Goal: Task Accomplishment & Management: Use online tool/utility

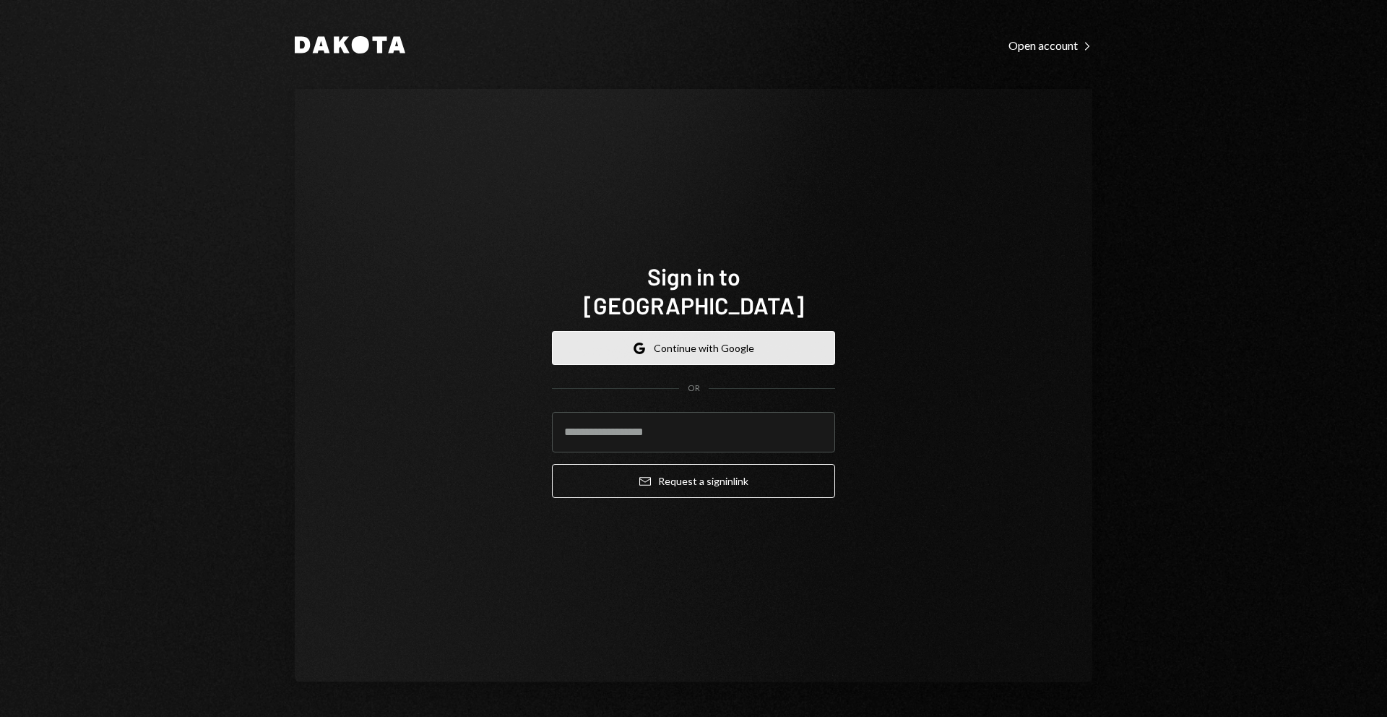
click at [678, 338] on button "Google Continue with Google" at bounding box center [693, 348] width 283 height 34
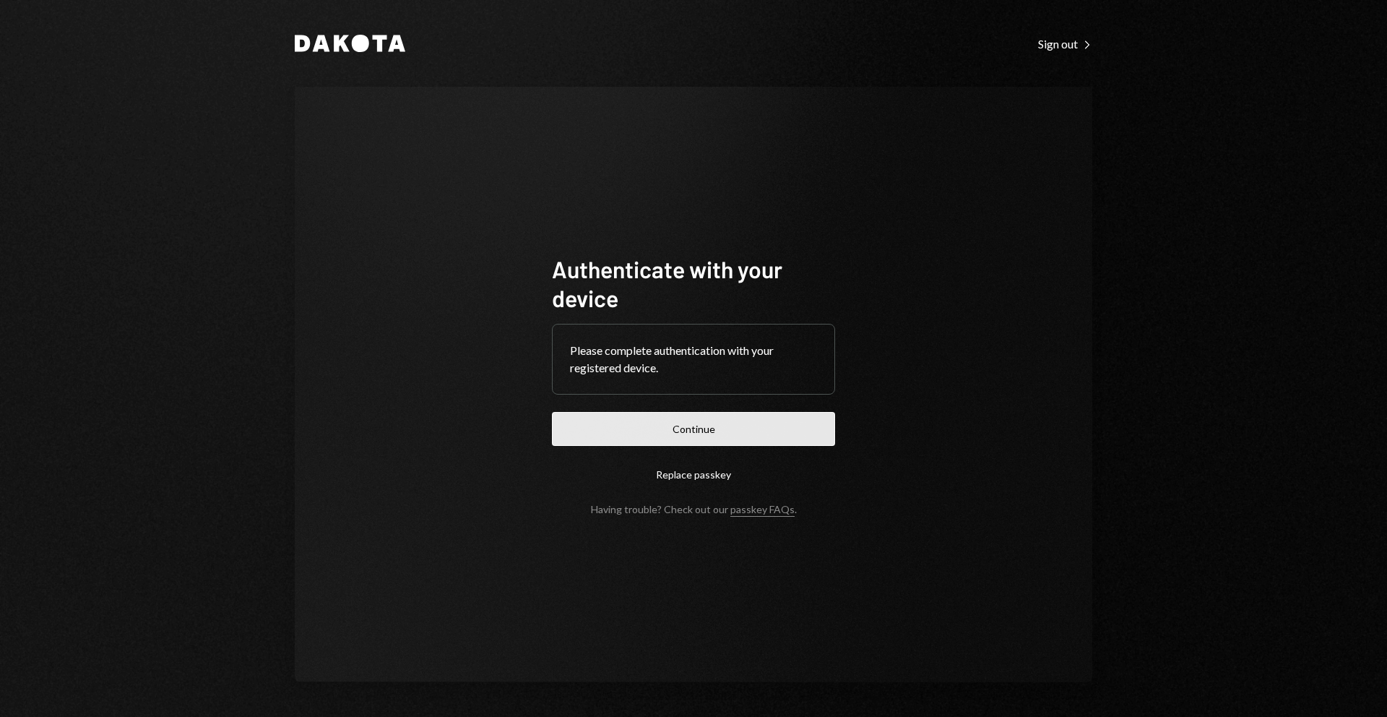
click at [770, 424] on button "Continue" at bounding box center [693, 429] width 283 height 34
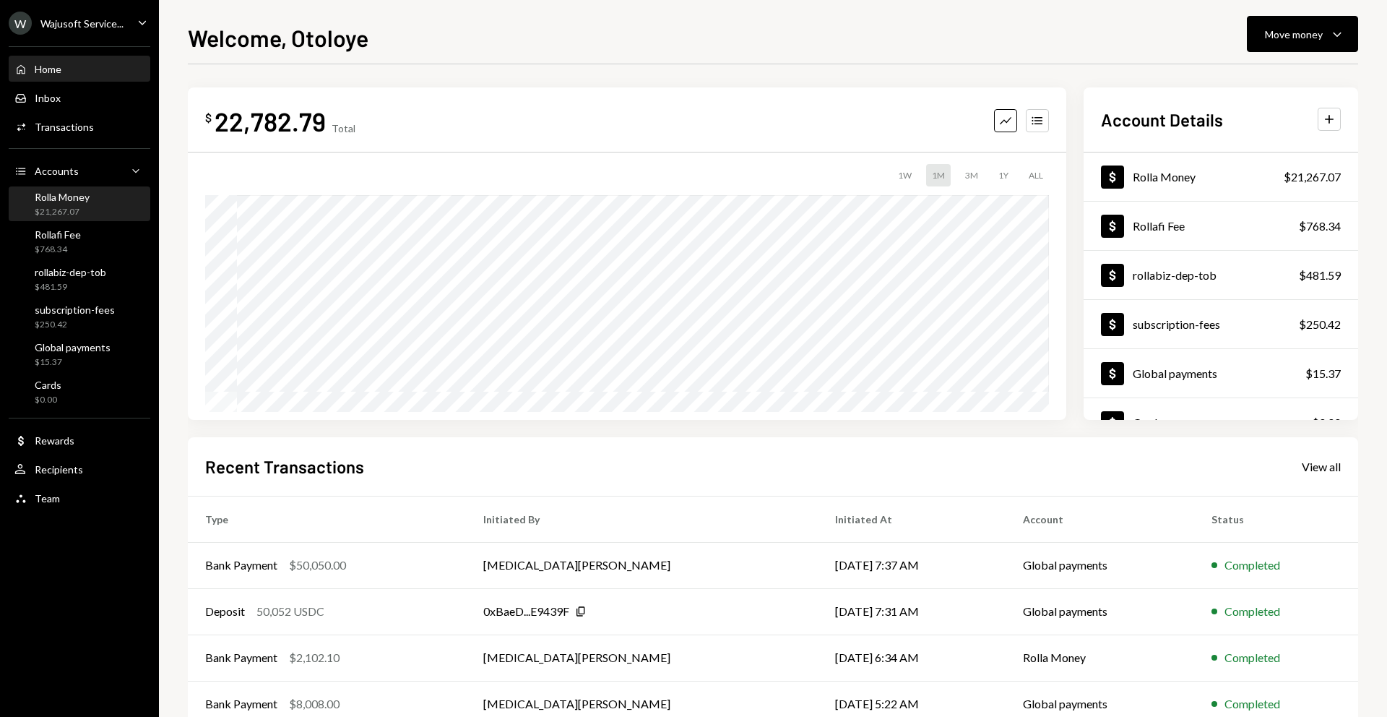
click at [77, 192] on div "Rolla Money" at bounding box center [62, 197] width 55 height 12
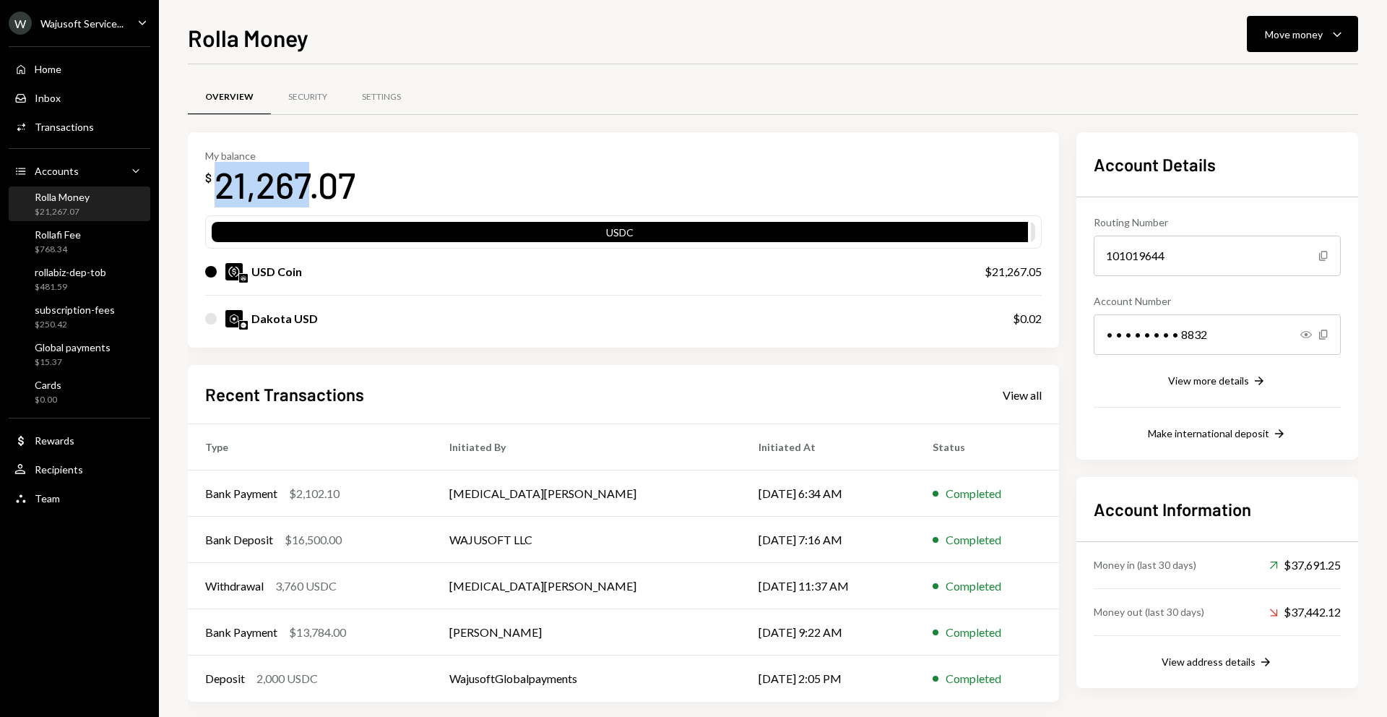
drag, startPoint x: 217, startPoint y: 186, endPoint x: 314, endPoint y: 185, distance: 96.8
click at [314, 185] on div "21,267.07" at bounding box center [285, 185] width 141 height 46
copy div "21,267"
click at [828, 112] on div "Overview Security Settings" at bounding box center [773, 97] width 1170 height 37
click at [1068, 155] on div "My balance $ 21,267.07 USDC USD Coin $21,267.05 Dakota USD $0.02 Recent Transac…" at bounding box center [773, 416] width 1170 height 569
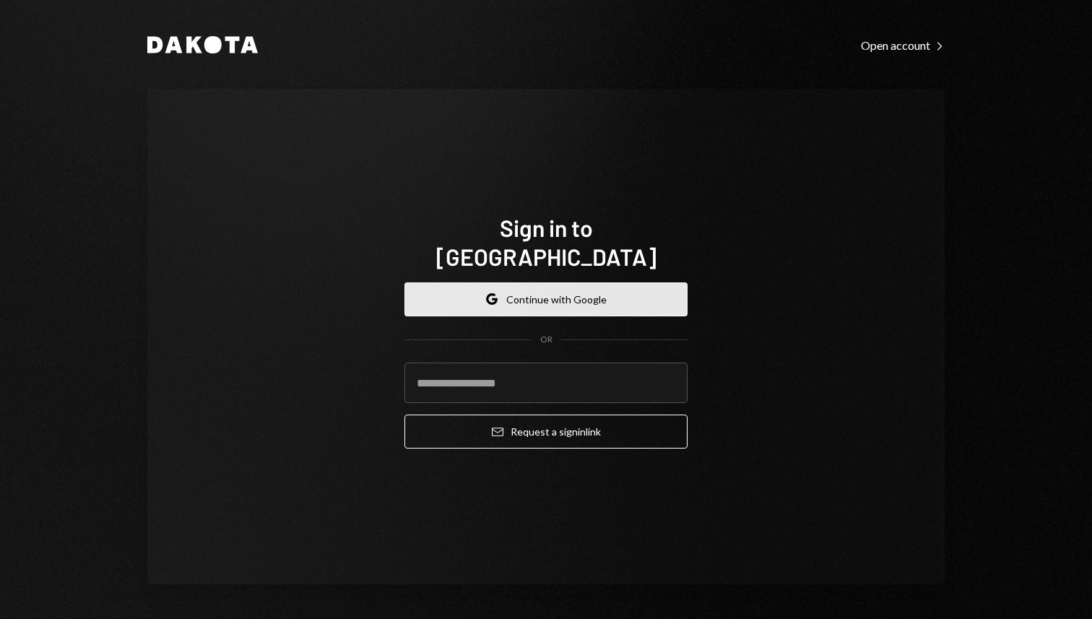
click at [515, 293] on button "Google Continue with Google" at bounding box center [546, 299] width 283 height 34
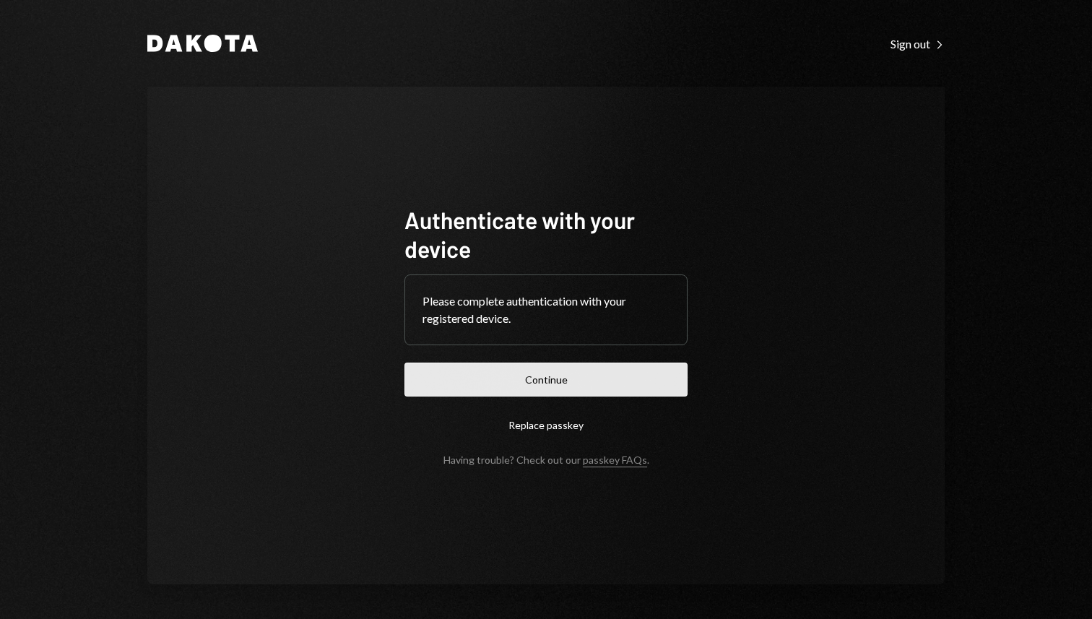
click at [634, 369] on button "Continue" at bounding box center [546, 380] width 283 height 34
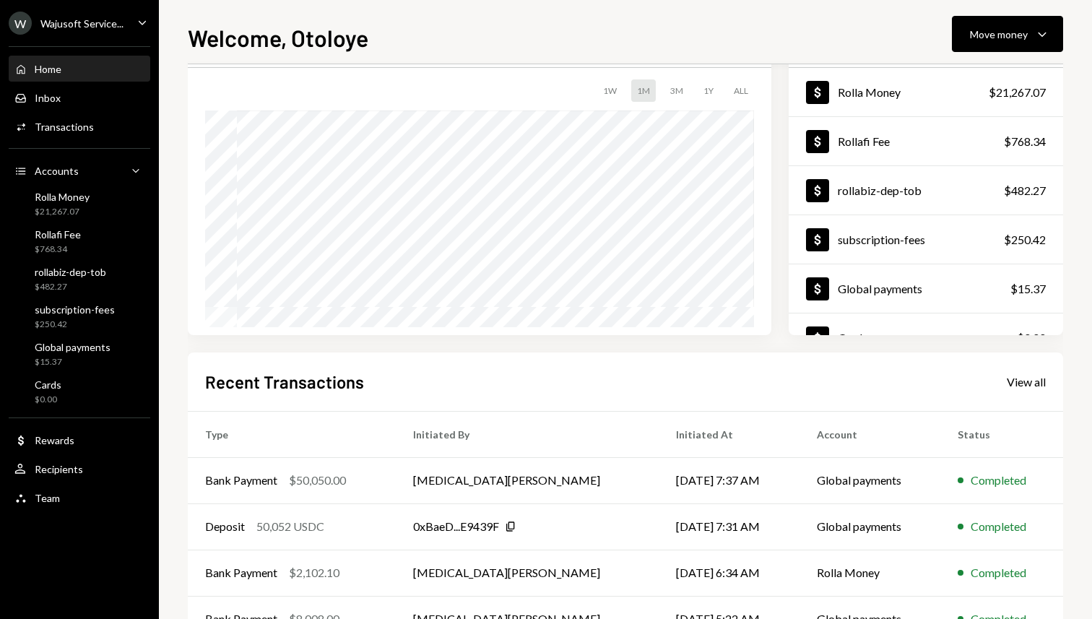
scroll to position [183, 0]
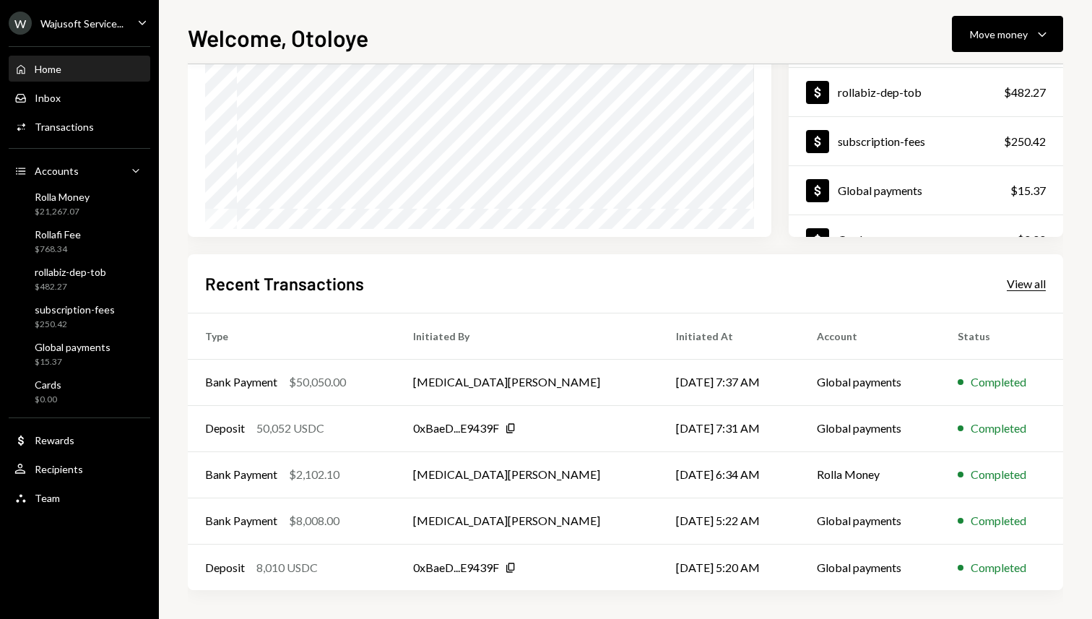
click at [1038, 285] on div "View all" at bounding box center [1026, 284] width 39 height 14
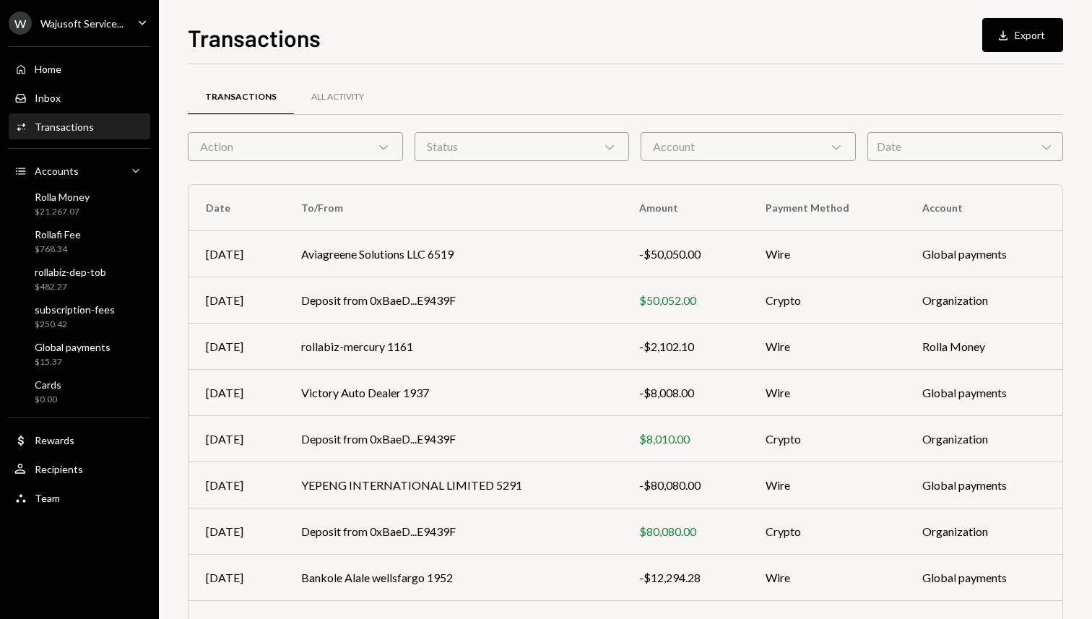
click at [383, 140] on icon "Chevron Down" at bounding box center [383, 146] width 14 height 14
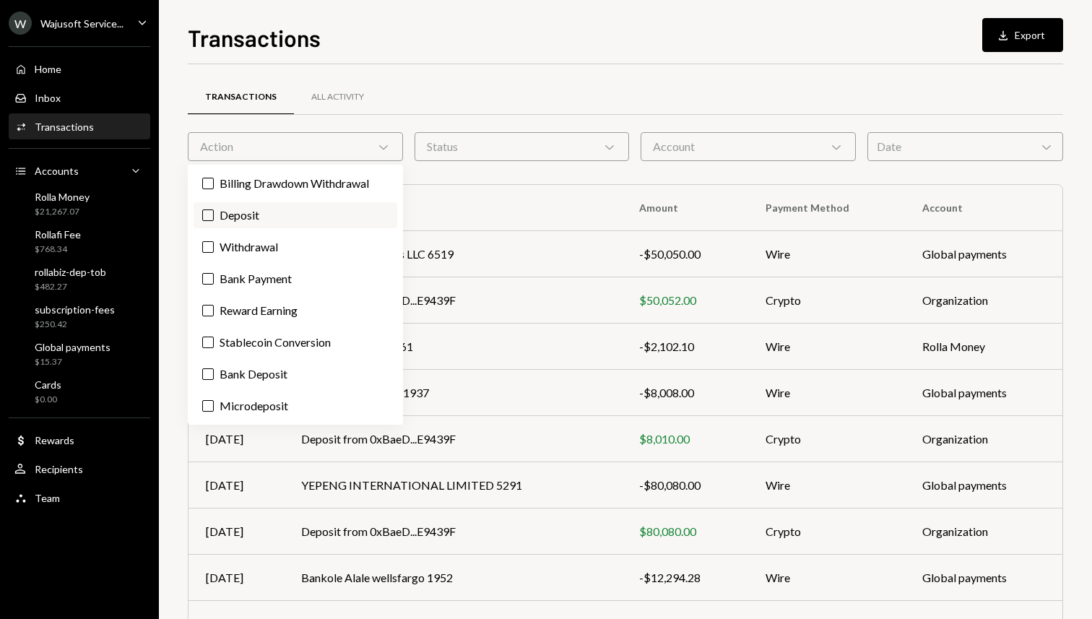
click at [269, 217] on label "Deposit" at bounding box center [296, 215] width 204 height 26
click at [214, 217] on button "Deposit" at bounding box center [208, 216] width 12 height 12
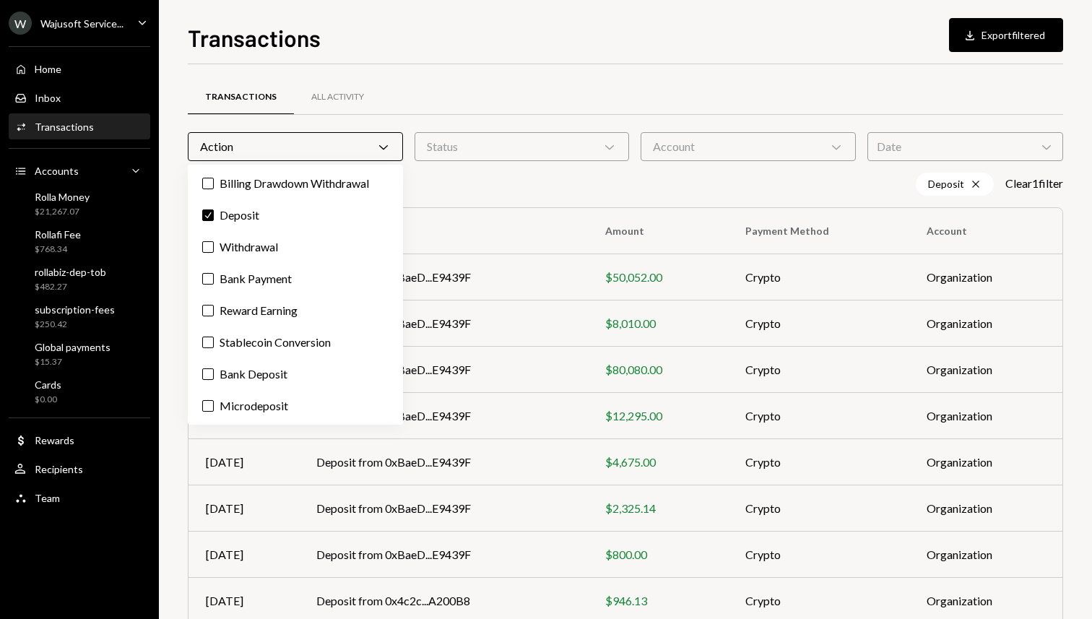
click at [623, 186] on div "Deposit Cross Clear 1 filter" at bounding box center [626, 184] width 876 height 23
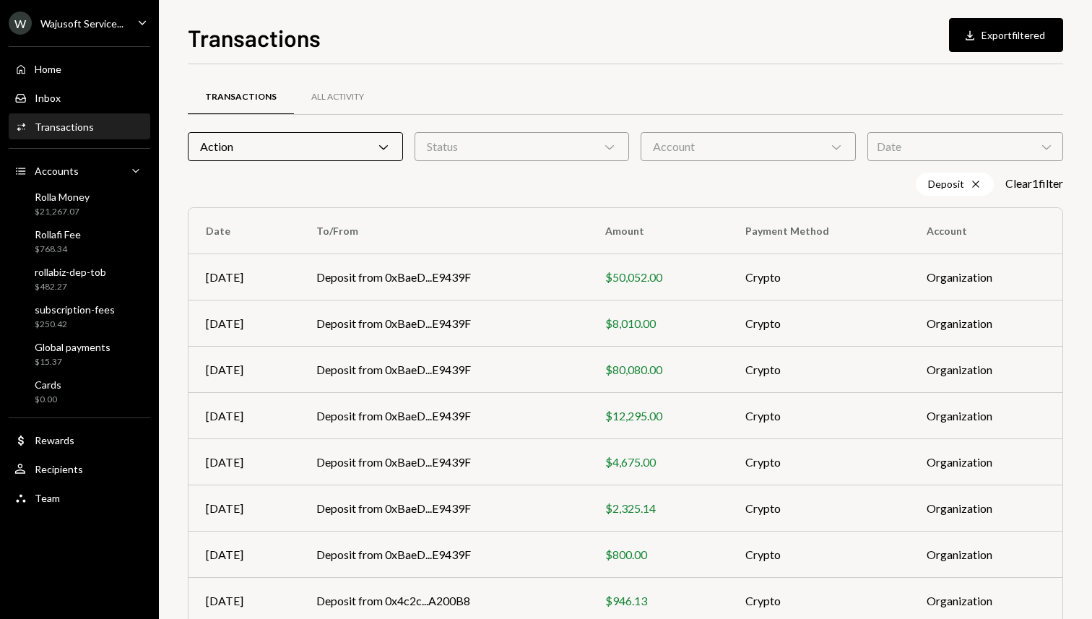
click at [597, 148] on div "Status Chevron Down" at bounding box center [522, 146] width 215 height 29
click at [698, 147] on div "Account Chevron Down" at bounding box center [748, 146] width 215 height 29
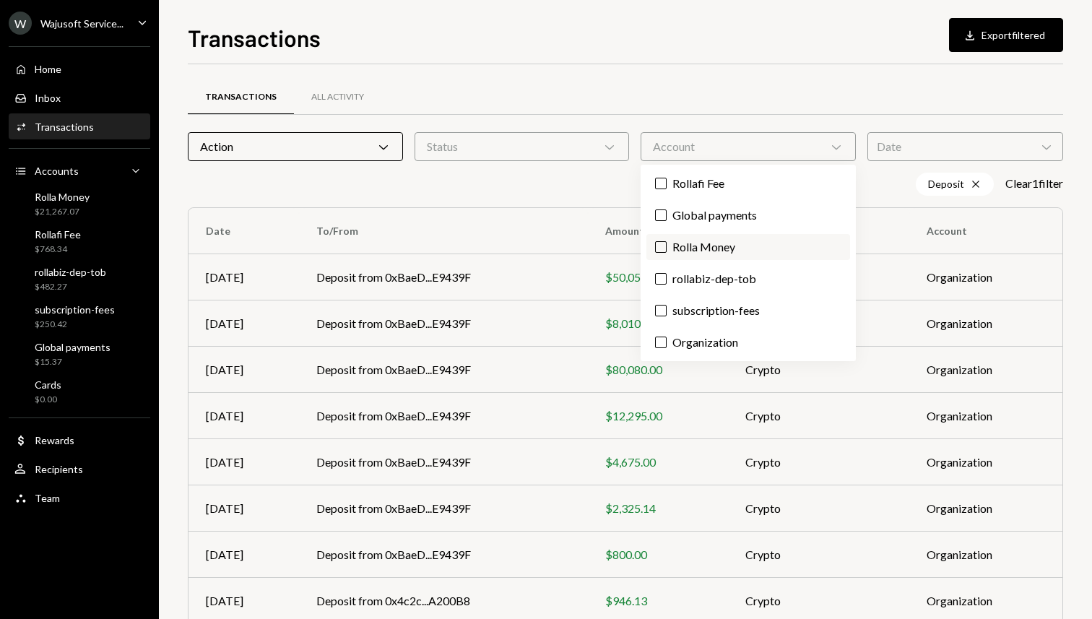
click at [673, 249] on label "Rolla Money" at bounding box center [749, 247] width 204 height 26
click at [667, 249] on button "Rolla Money" at bounding box center [661, 247] width 12 height 12
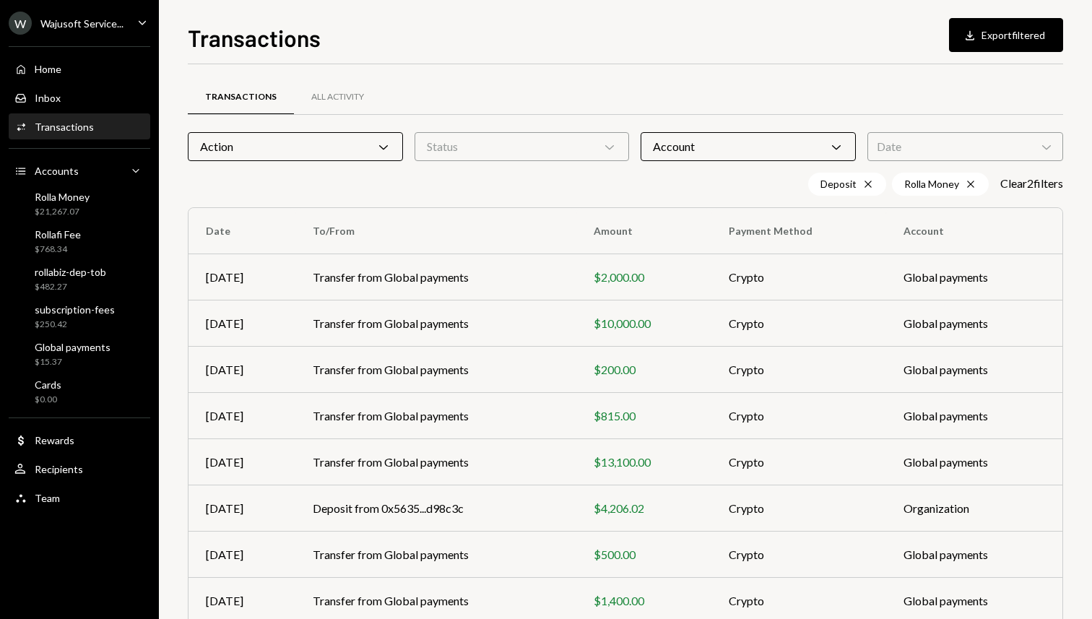
click at [605, 181] on div "Deposit Cross Rolla Money Cross Clear 2 filter s" at bounding box center [626, 184] width 876 height 23
click at [295, 144] on div "Action Chevron Down" at bounding box center [295, 146] width 215 height 29
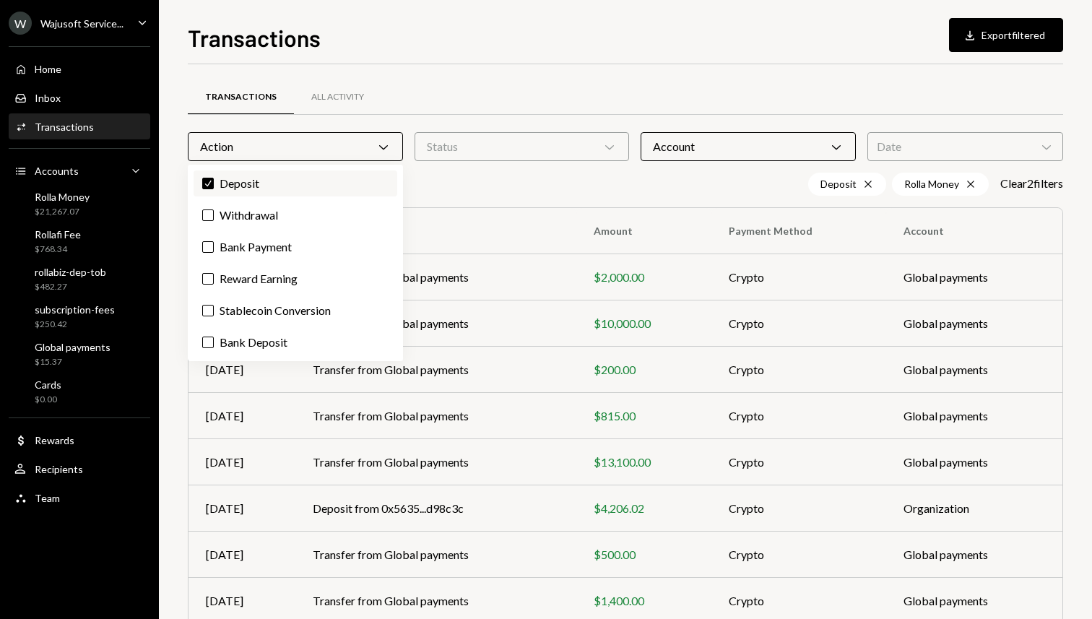
click at [241, 178] on label "Check Deposit" at bounding box center [296, 183] width 204 height 26
click at [214, 178] on button "Check" at bounding box center [208, 184] width 12 height 12
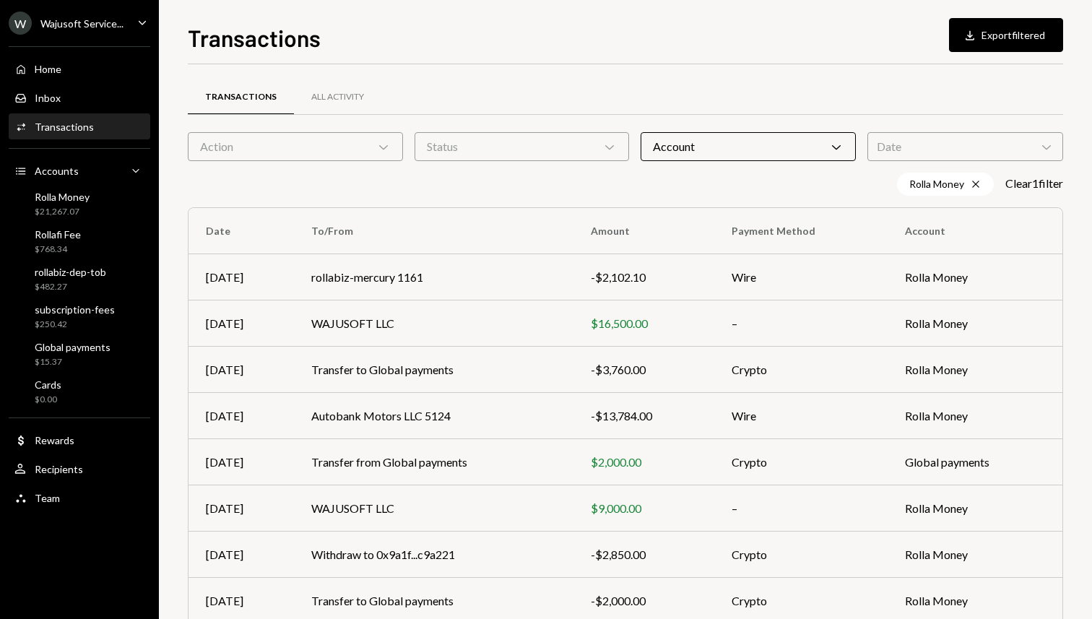
click at [483, 181] on div "Rolla Money Cross Clear 1 filter" at bounding box center [626, 184] width 876 height 23
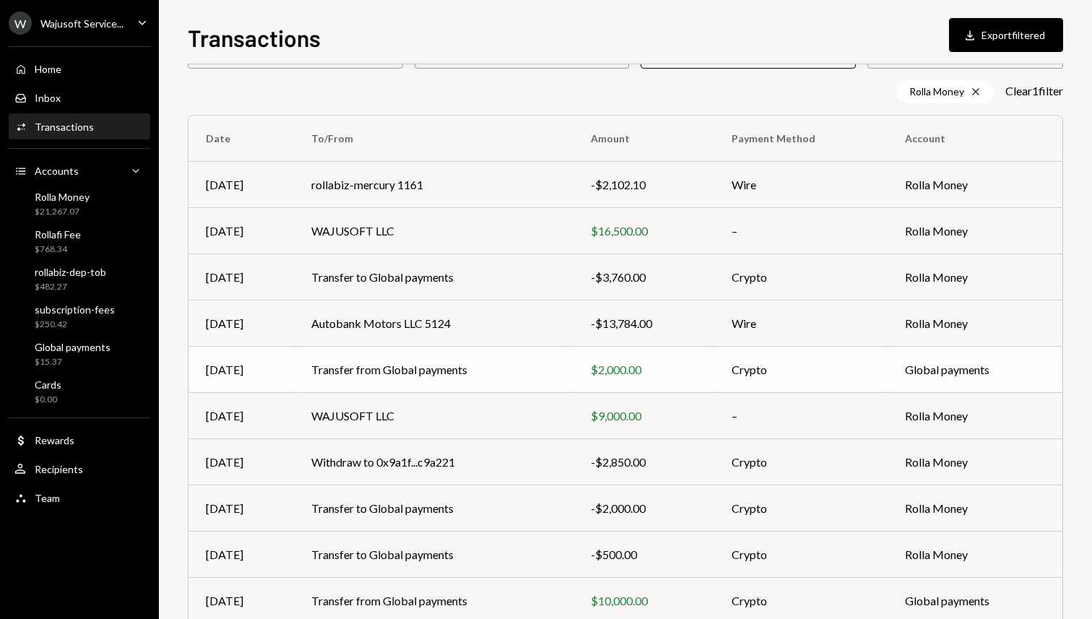
scroll to position [158, 0]
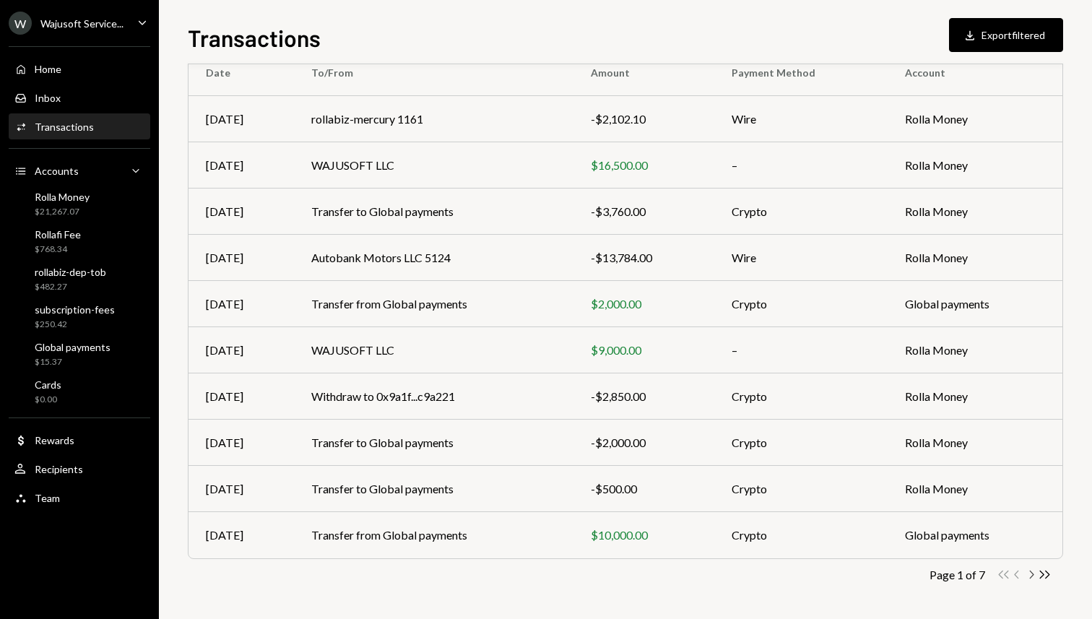
click at [1033, 572] on icon "Chevron Right" at bounding box center [1031, 575] width 14 height 14
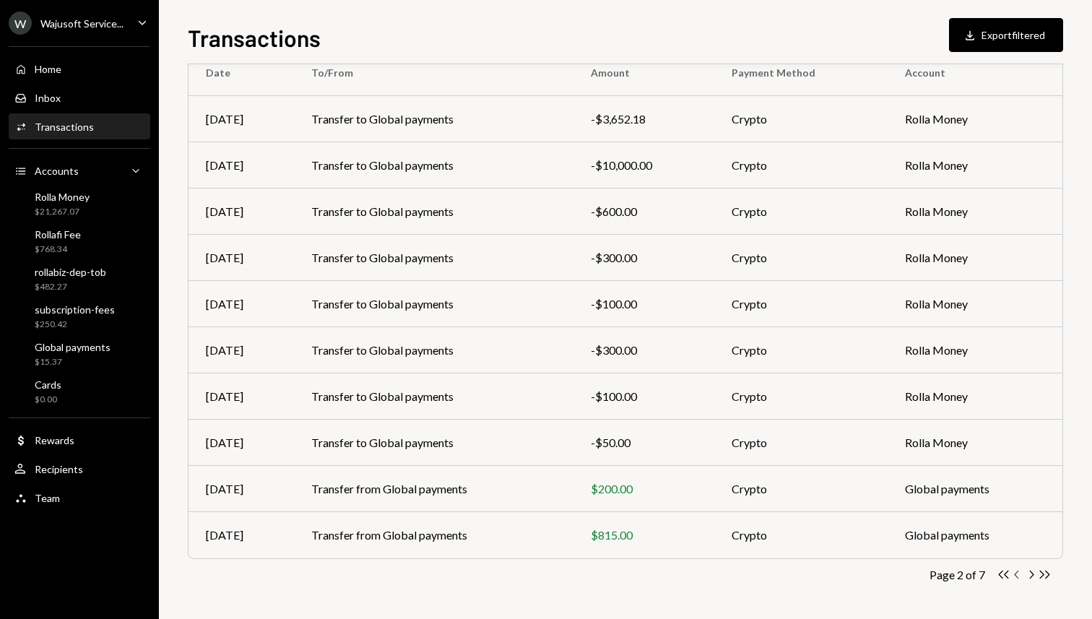
click at [1019, 571] on icon "button" at bounding box center [1016, 575] width 4 height 8
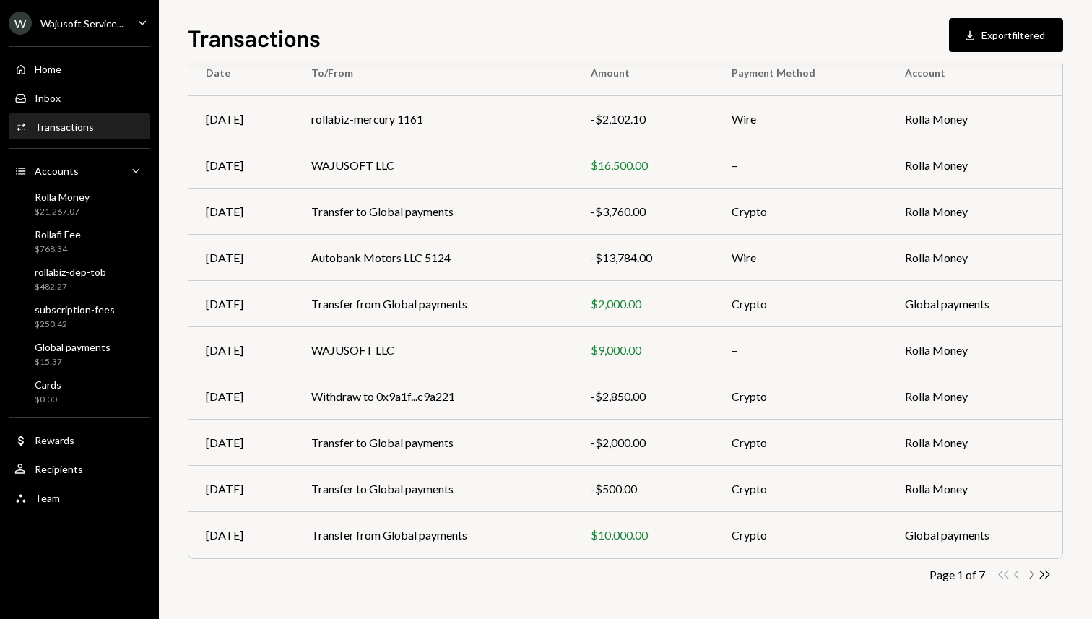
click at [1030, 576] on icon "Chevron Right" at bounding box center [1031, 575] width 14 height 14
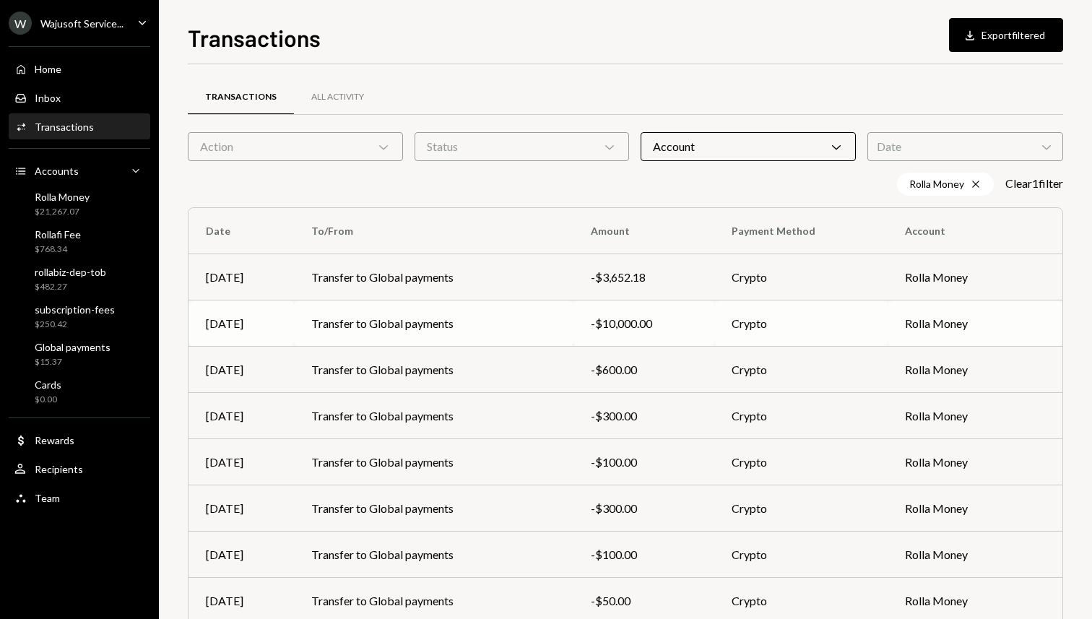
scroll to position [13, 0]
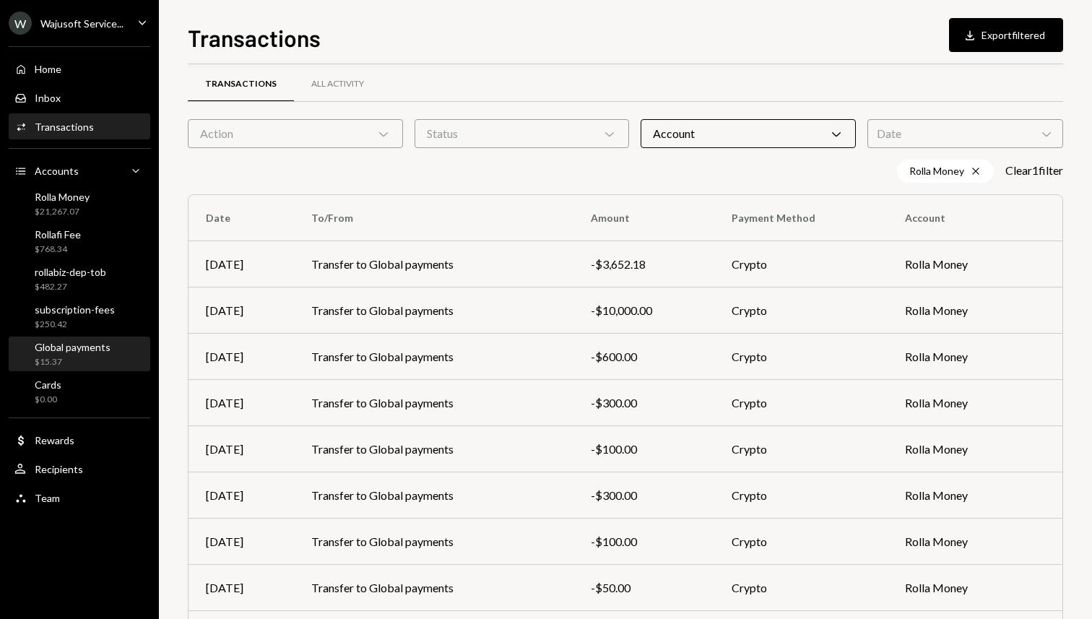
click at [79, 351] on div "Global payments" at bounding box center [73, 347] width 76 height 12
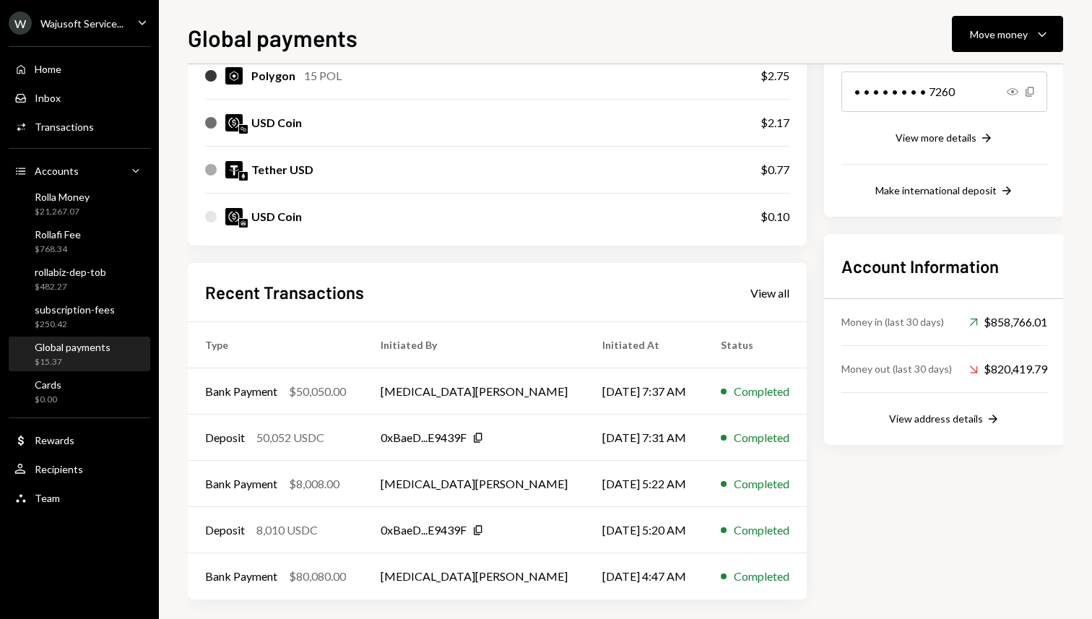
scroll to position [252, 0]
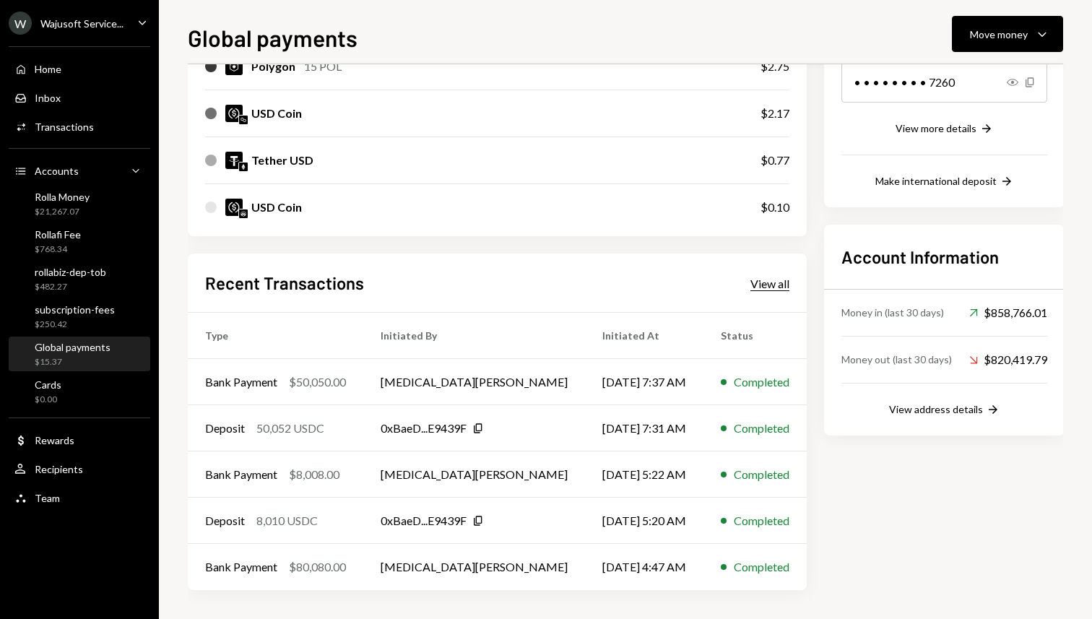
click at [751, 287] on div "View all" at bounding box center [770, 284] width 39 height 14
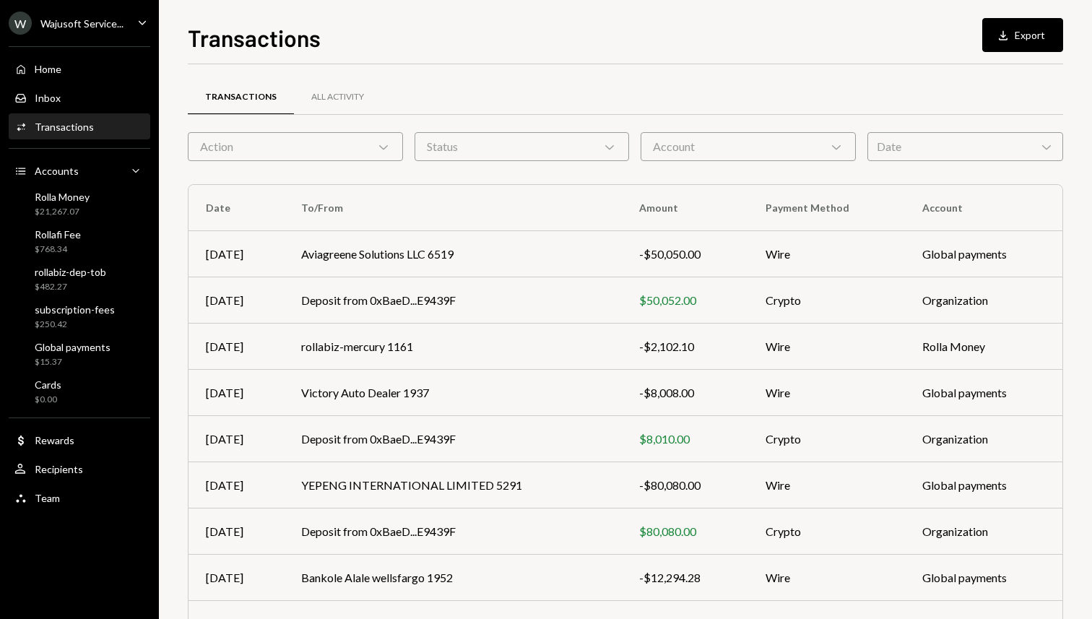
click at [333, 135] on div "Action Chevron Down" at bounding box center [295, 146] width 215 height 29
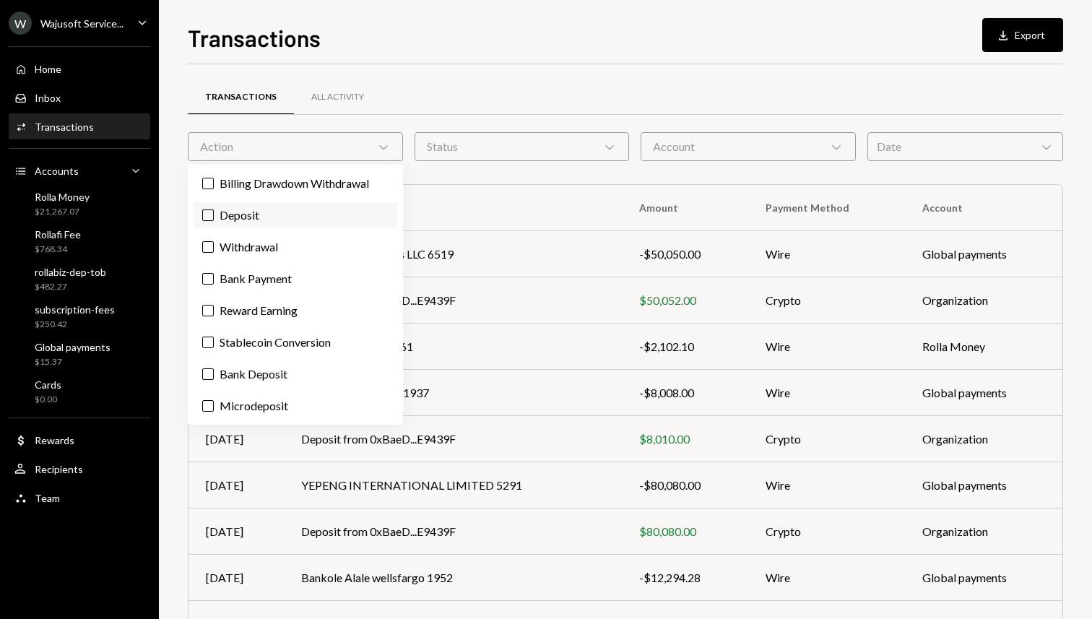
click at [261, 220] on label "Deposit" at bounding box center [296, 215] width 204 height 26
click at [214, 220] on button "Deposit" at bounding box center [208, 216] width 12 height 12
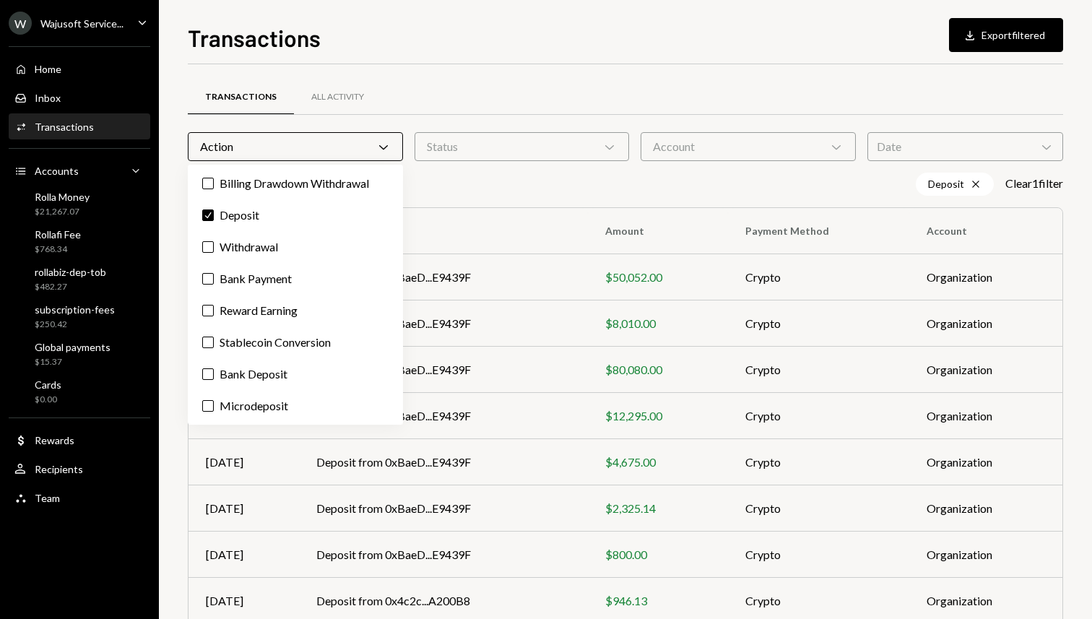
click at [543, 174] on div "Deposit Cross Clear 1 filter" at bounding box center [626, 184] width 876 height 23
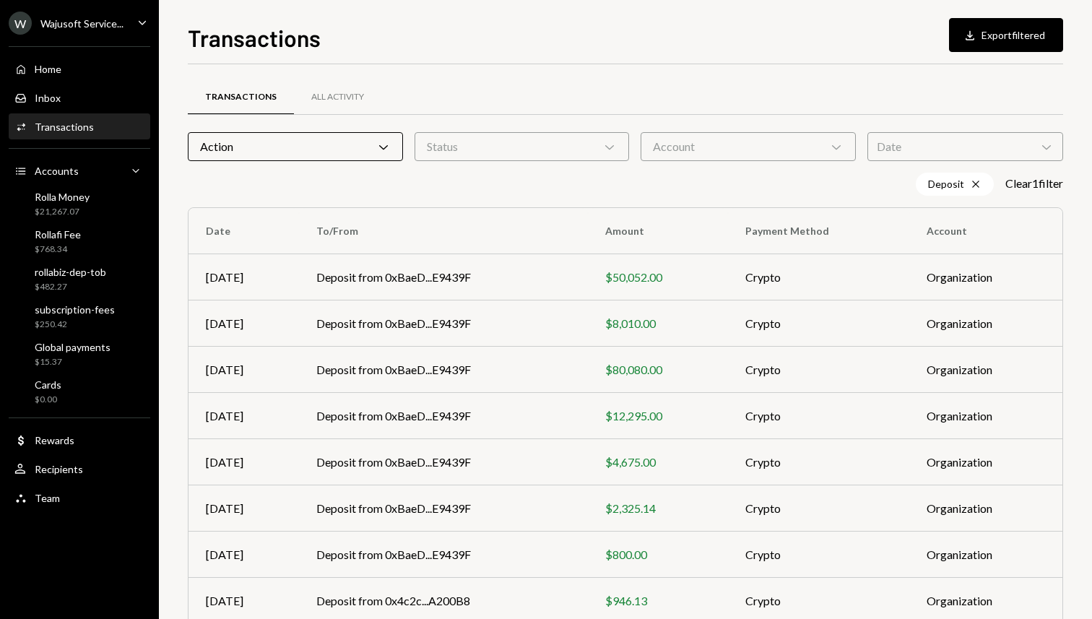
click at [561, 155] on div "Status Chevron Down" at bounding box center [522, 146] width 215 height 29
click at [675, 153] on div "Account Chevron Down" at bounding box center [748, 146] width 215 height 29
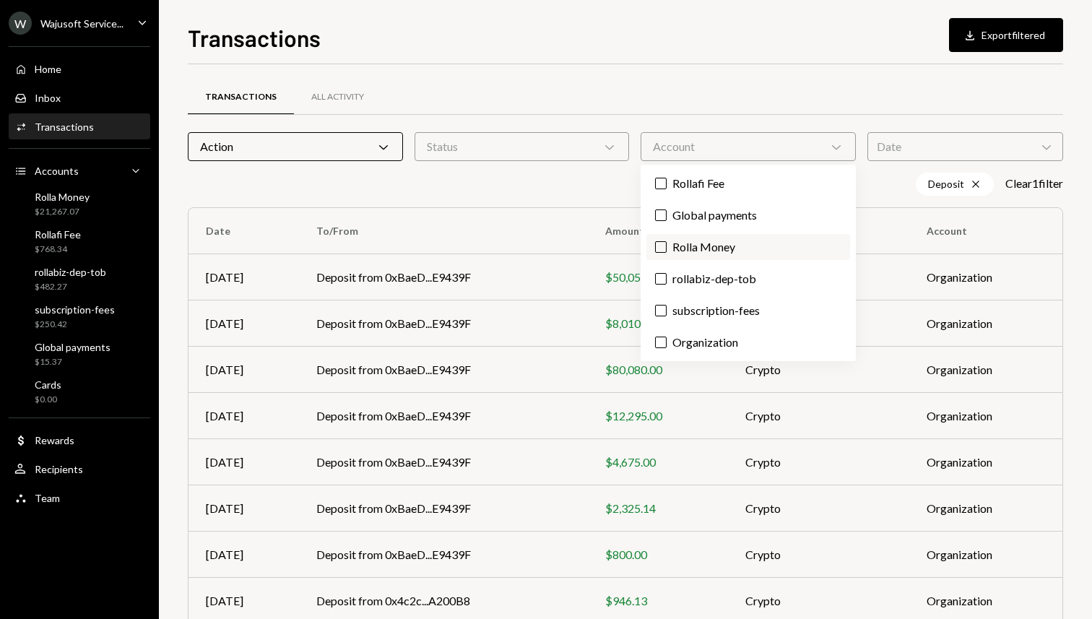
click at [662, 248] on button "Rolla Money" at bounding box center [661, 247] width 12 height 12
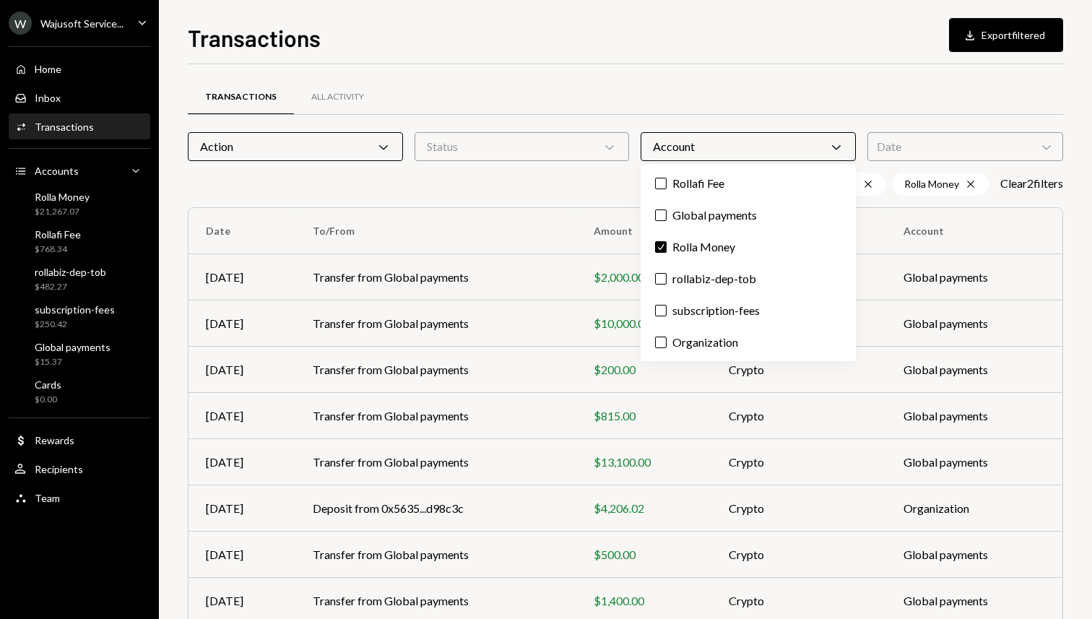
click at [545, 176] on div "Deposit Cross Rolla Money Cross Clear 2 filter s" at bounding box center [626, 184] width 876 height 23
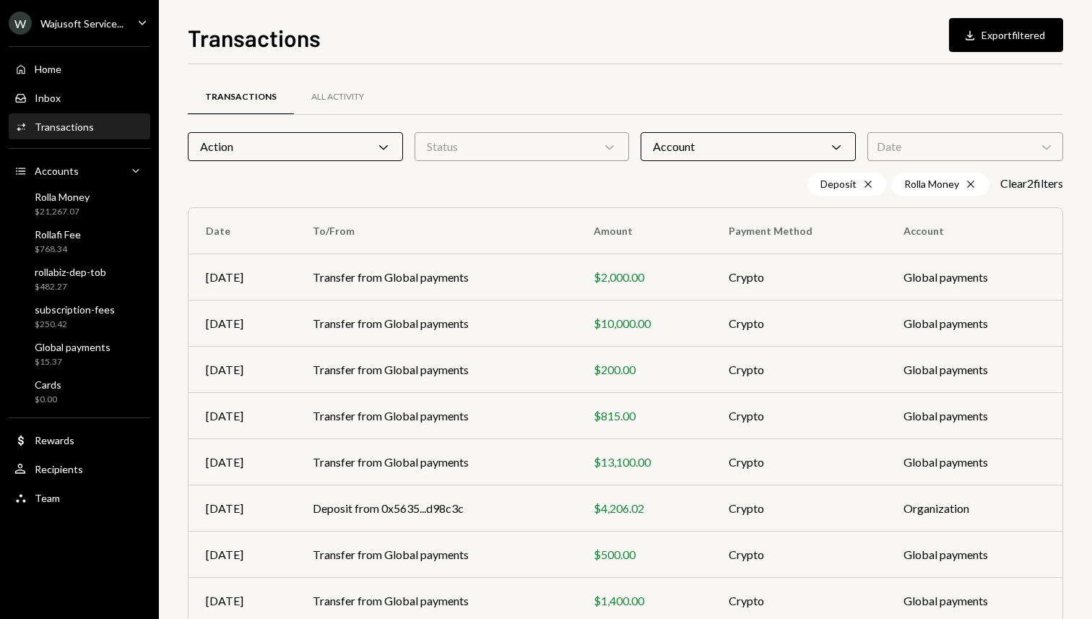
click at [691, 150] on div "Account Chevron Down" at bounding box center [748, 146] width 215 height 29
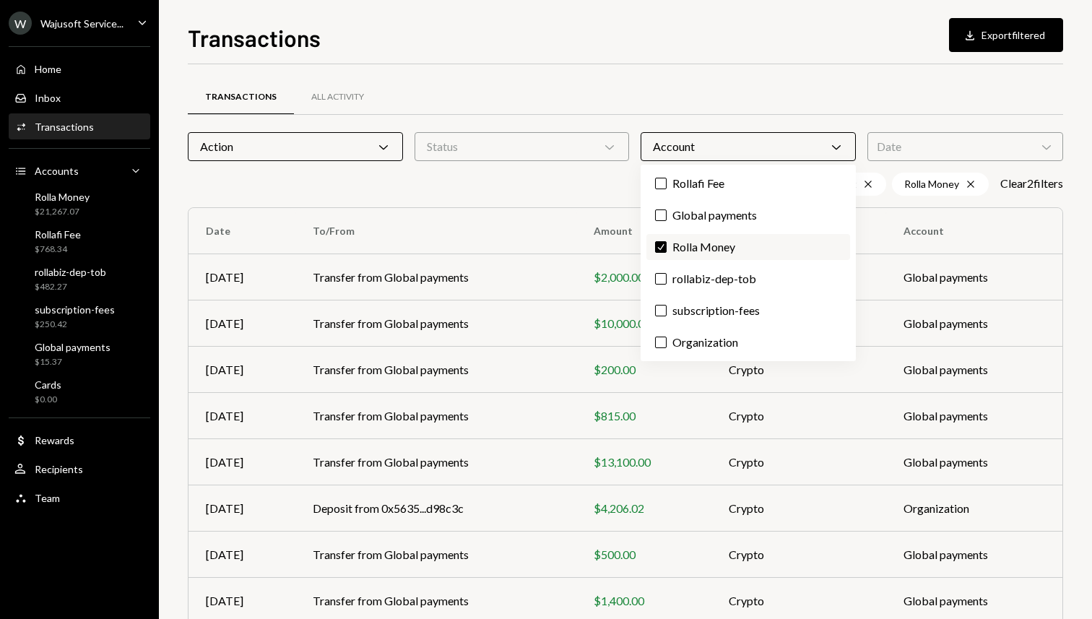
click at [658, 246] on button "Check" at bounding box center [661, 247] width 12 height 12
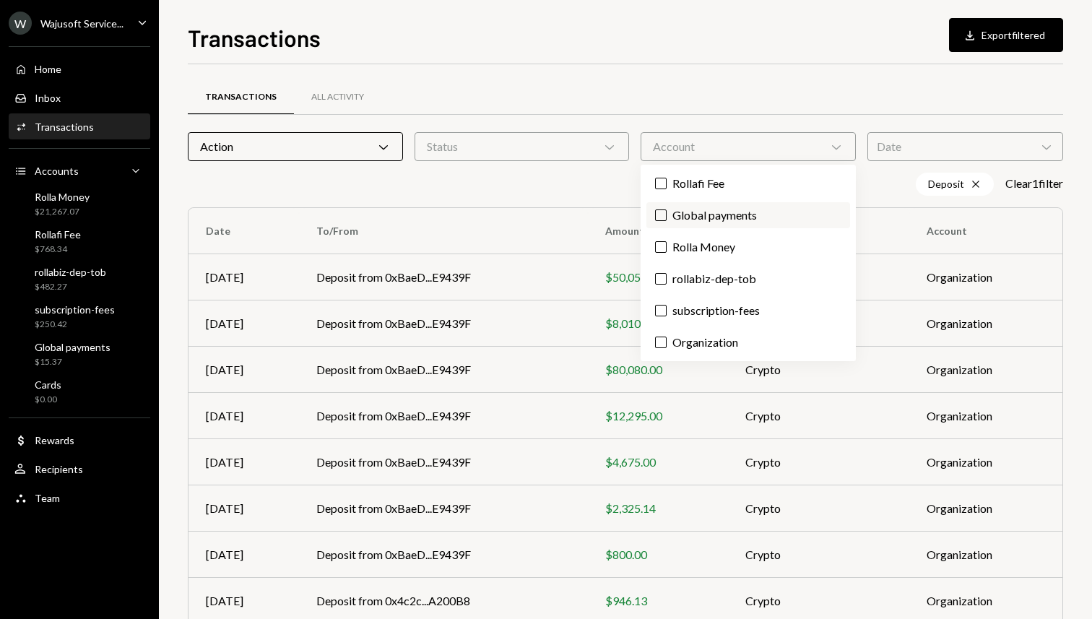
click at [659, 222] on label "Global payments" at bounding box center [749, 215] width 204 height 26
click at [659, 221] on button "Global payments" at bounding box center [661, 216] width 12 height 12
click at [610, 175] on div "Deposit Cross Global payments Cross Clear 2 filter s" at bounding box center [626, 184] width 876 height 23
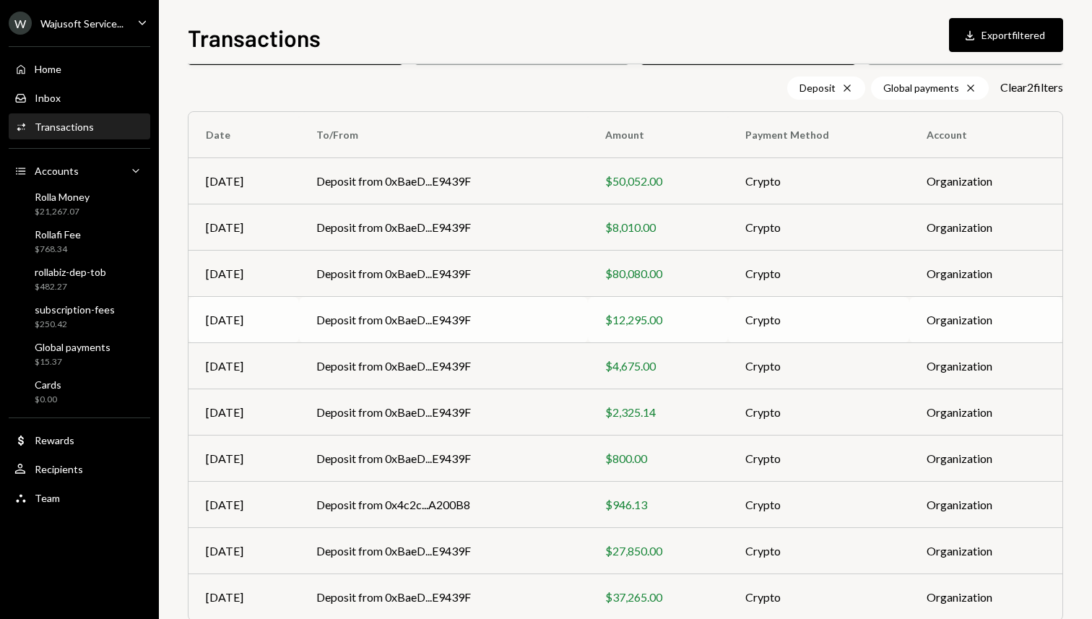
scroll to position [158, 0]
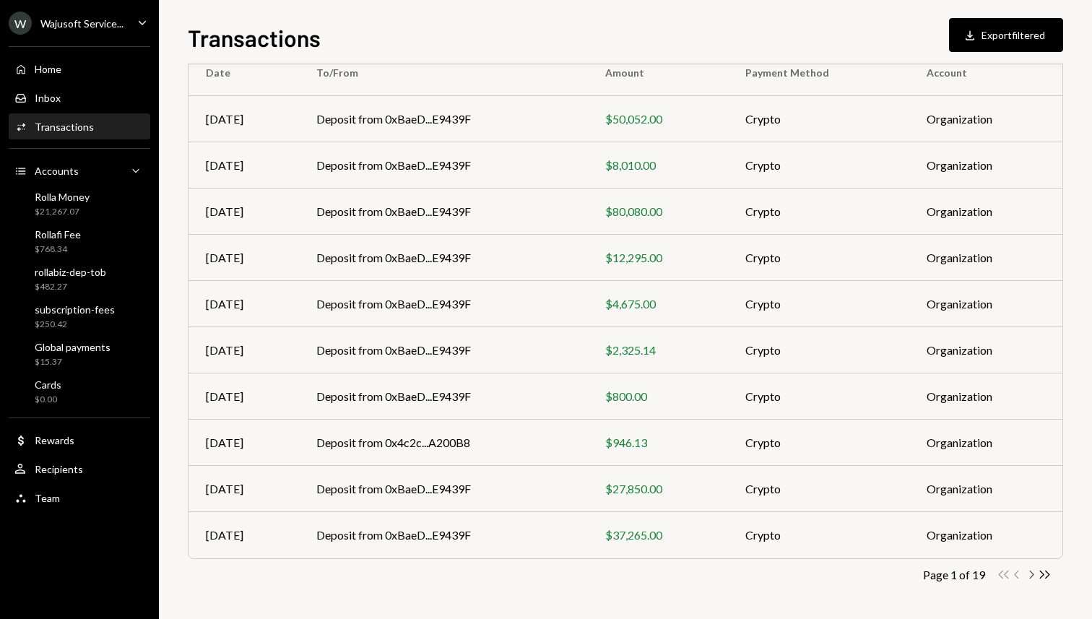
click at [1032, 574] on icon "Chevron Right" at bounding box center [1031, 575] width 14 height 14
click at [1032, 573] on icon "button" at bounding box center [1032, 575] width 4 height 8
click at [1033, 574] on icon "button" at bounding box center [1032, 575] width 4 height 8
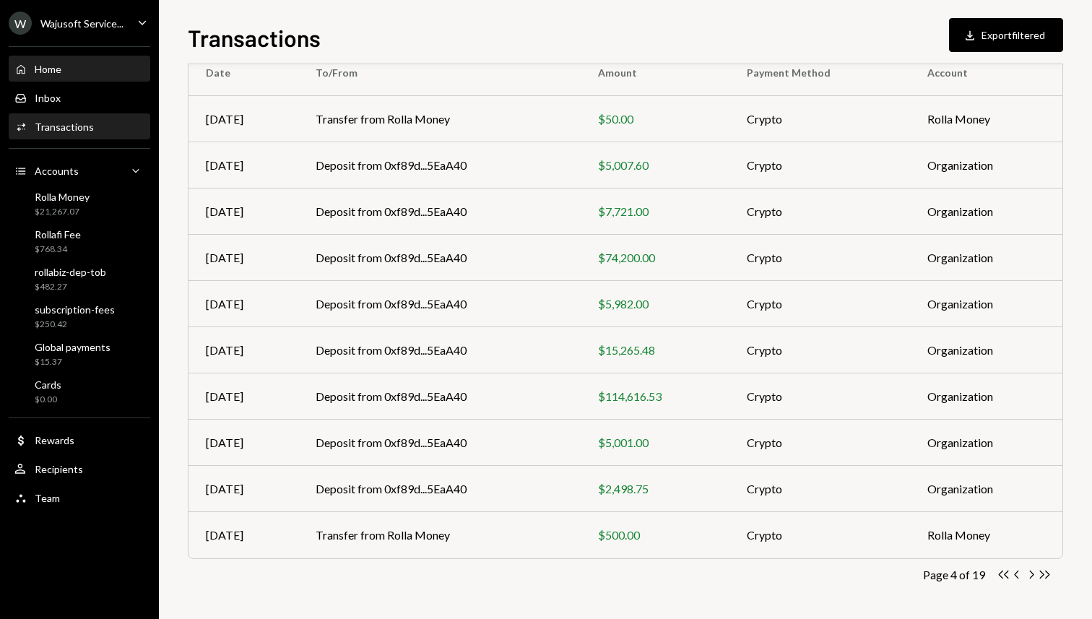
click at [51, 66] on div "Home" at bounding box center [48, 69] width 27 height 12
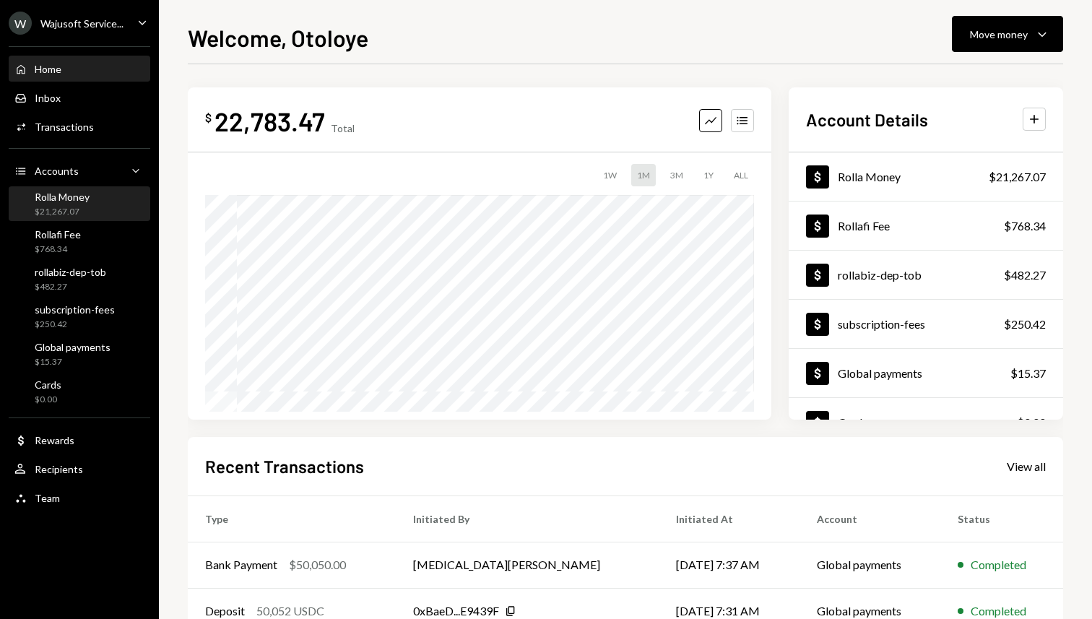
click at [73, 199] on div "Rolla Money" at bounding box center [62, 197] width 55 height 12
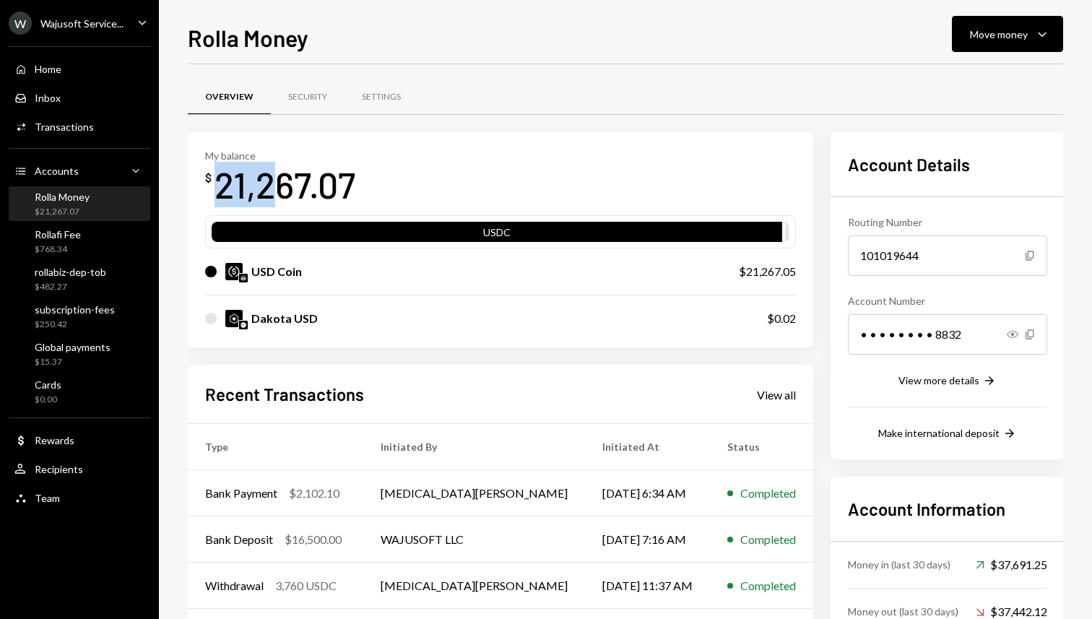
drag, startPoint x: 218, startPoint y: 178, endPoint x: 273, endPoint y: 178, distance: 54.9
click at [273, 178] on div "21,267.07" at bounding box center [285, 185] width 141 height 46
click at [980, 34] on div "Move money" at bounding box center [999, 34] width 58 height 15
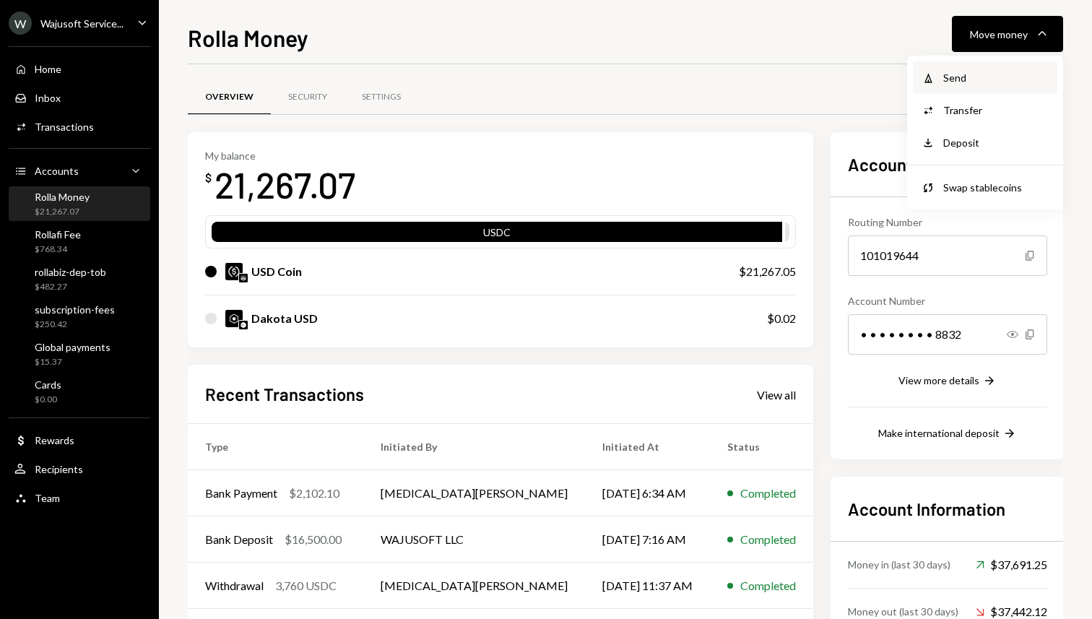
click at [968, 74] on div "Send" at bounding box center [995, 77] width 105 height 15
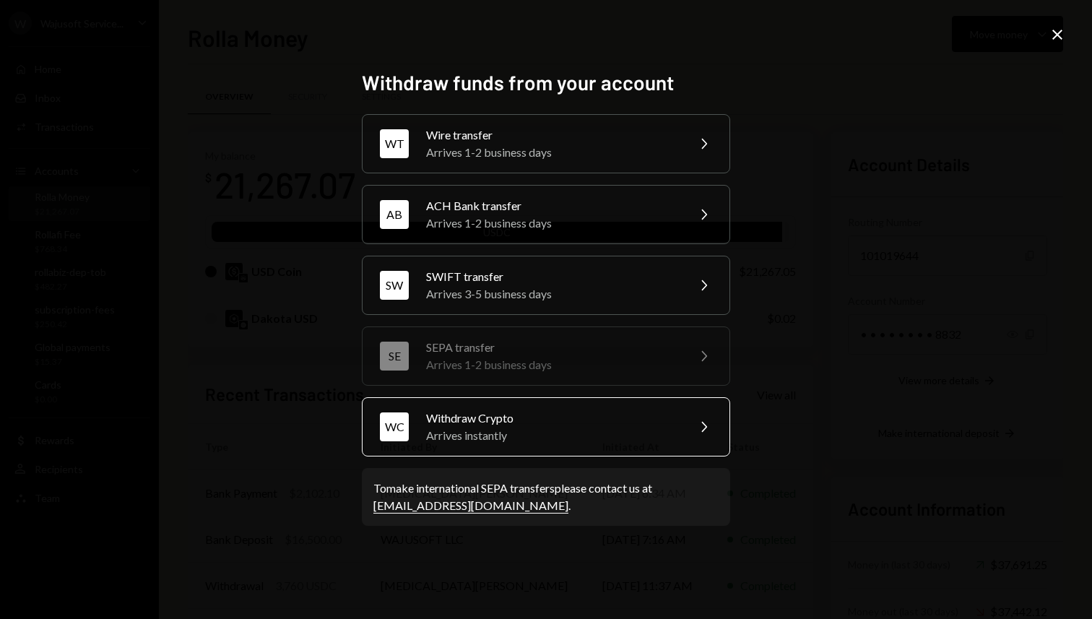
click at [524, 430] on div "Arrives instantly" at bounding box center [551, 435] width 251 height 17
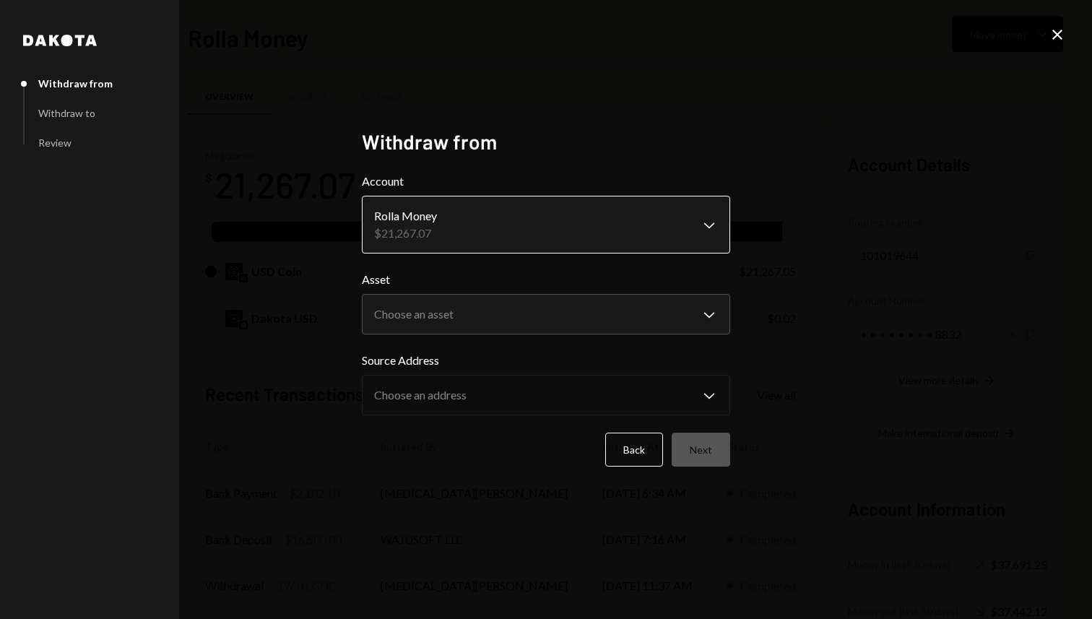
click at [714, 227] on body "W Wajusoft Service... Caret Down Home Home Inbox Inbox Activities Transactions …" at bounding box center [546, 309] width 1092 height 619
click at [573, 308] on body "W Wajusoft Service... Caret Down Home Home Inbox Inbox Activities Transactions …" at bounding box center [546, 309] width 1092 height 619
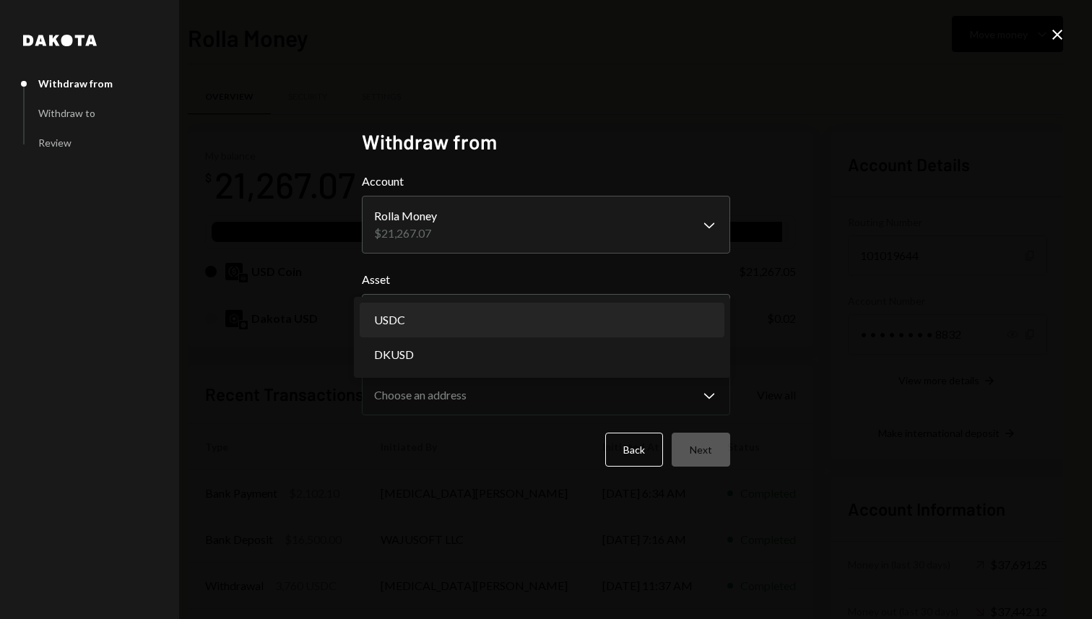
select select "****"
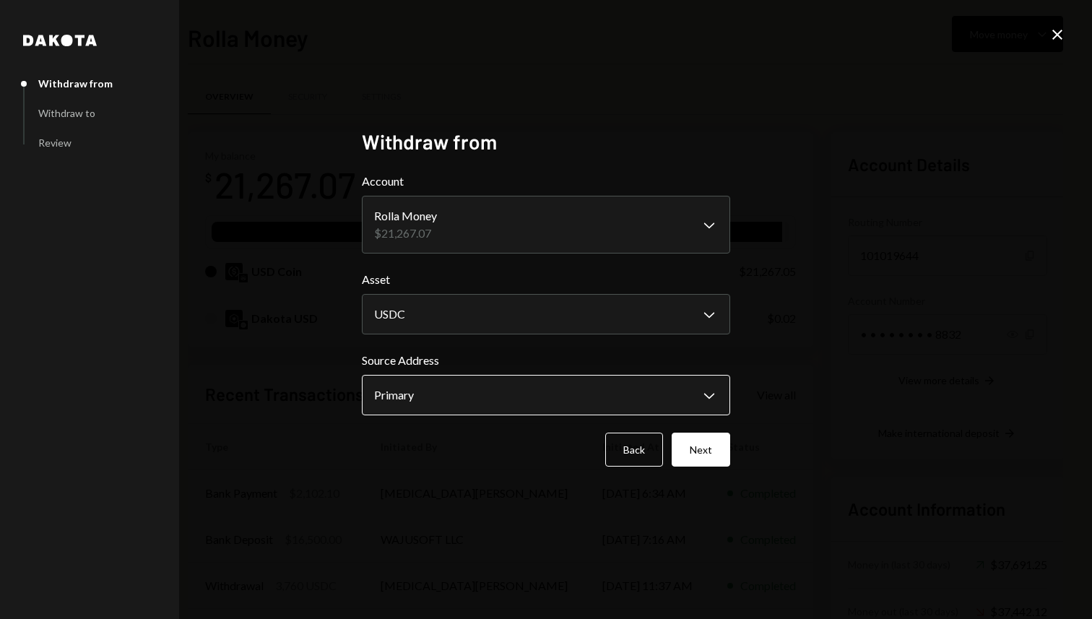
click at [494, 406] on body "W Wajusoft Service... Caret Down Home Home Inbox Inbox Activities Transactions …" at bounding box center [546, 309] width 1092 height 619
click at [697, 451] on button "Next" at bounding box center [701, 450] width 59 height 34
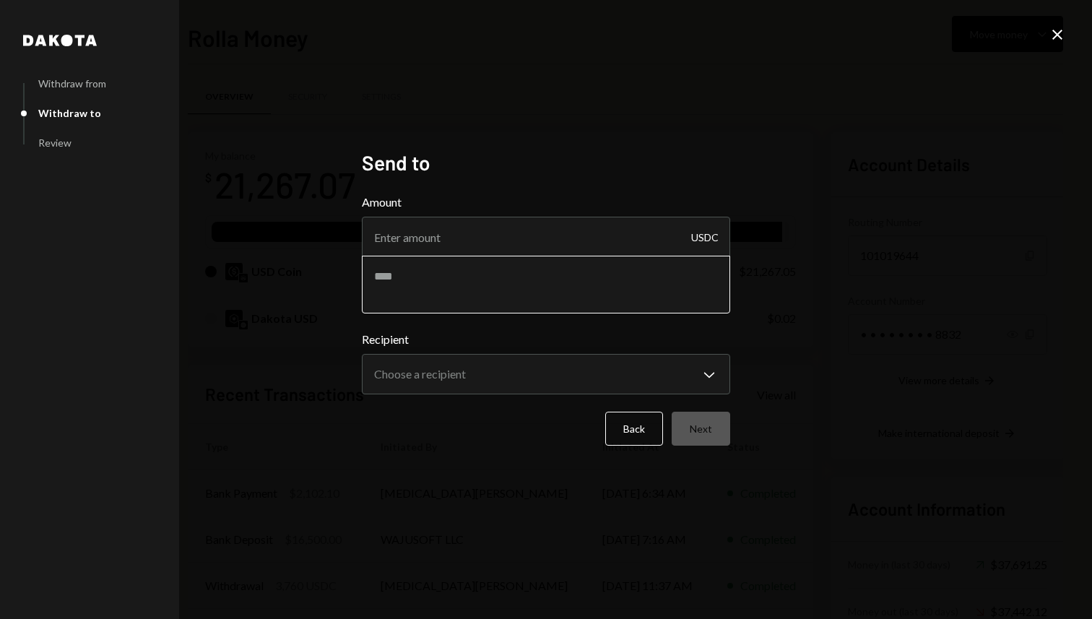
click at [497, 293] on textarea at bounding box center [546, 285] width 368 height 58
click at [527, 379] on body "W Wajusoft Service... Caret Down Home Home Inbox Inbox Activities Transactions …" at bounding box center [546, 309] width 1092 height 619
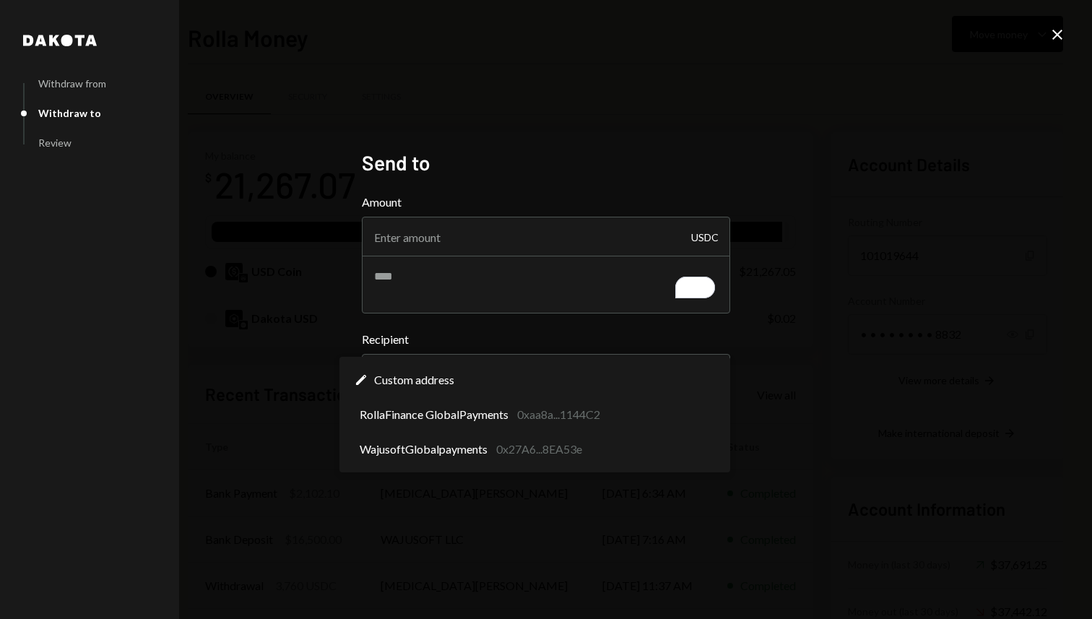
click at [954, 288] on div "**********" at bounding box center [546, 309] width 1092 height 619
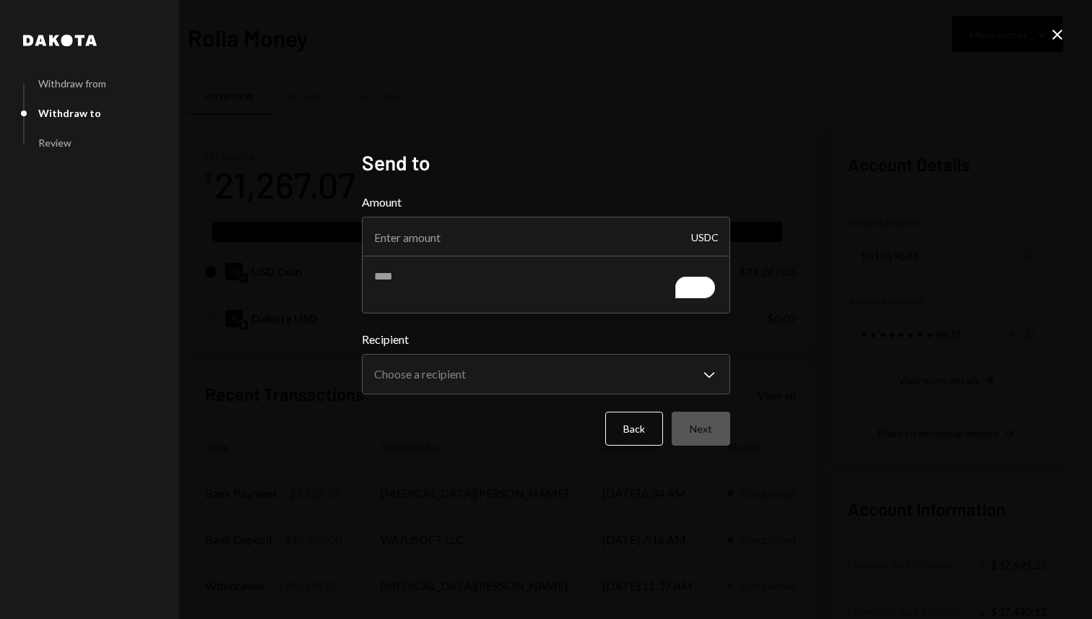
click at [1058, 31] on icon "Close" at bounding box center [1057, 34] width 17 height 17
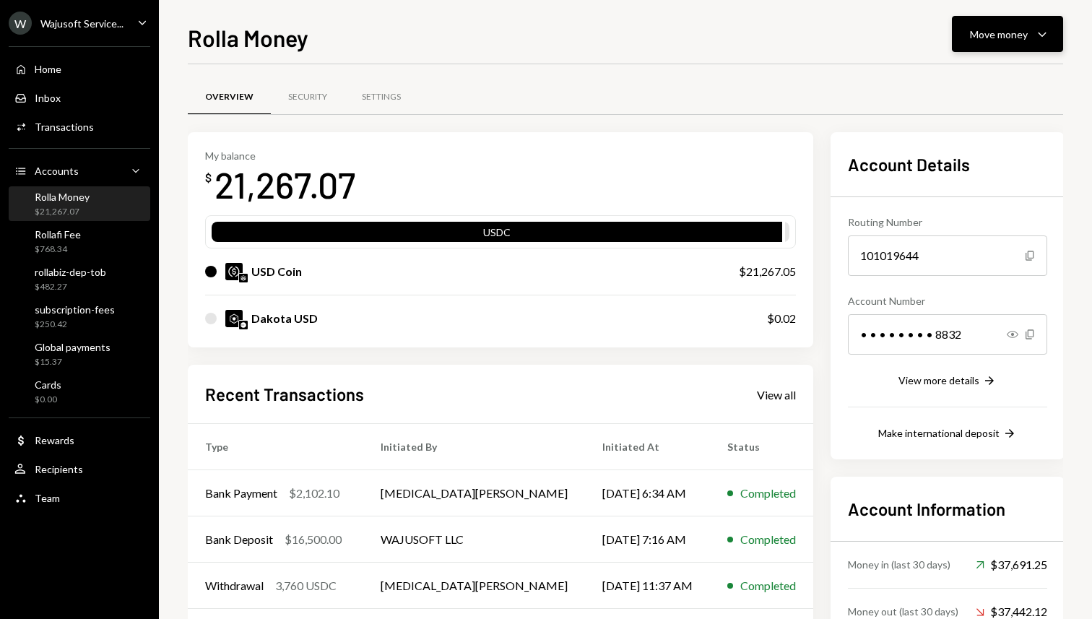
click at [1028, 36] on div "Move money Caret Down" at bounding box center [1007, 33] width 75 height 17
click at [957, 81] on div "Send" at bounding box center [995, 77] width 105 height 15
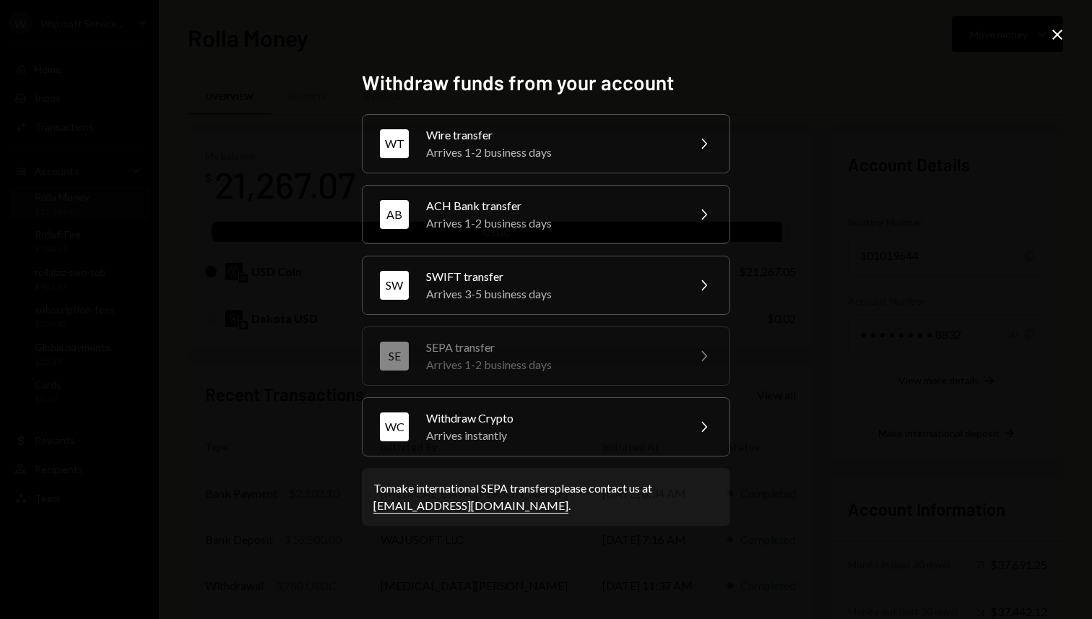
click at [1054, 33] on icon "Close" at bounding box center [1057, 34] width 17 height 17
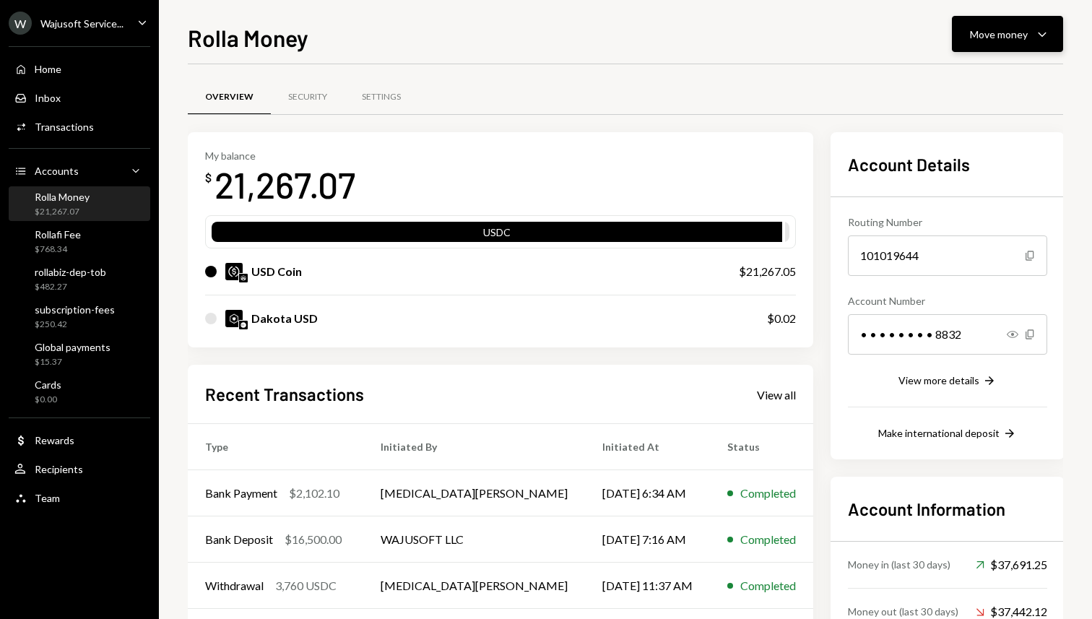
click at [995, 42] on div "Move money Caret Down" at bounding box center [1007, 33] width 75 height 17
click at [967, 113] on div "Transfer" at bounding box center [995, 110] width 105 height 15
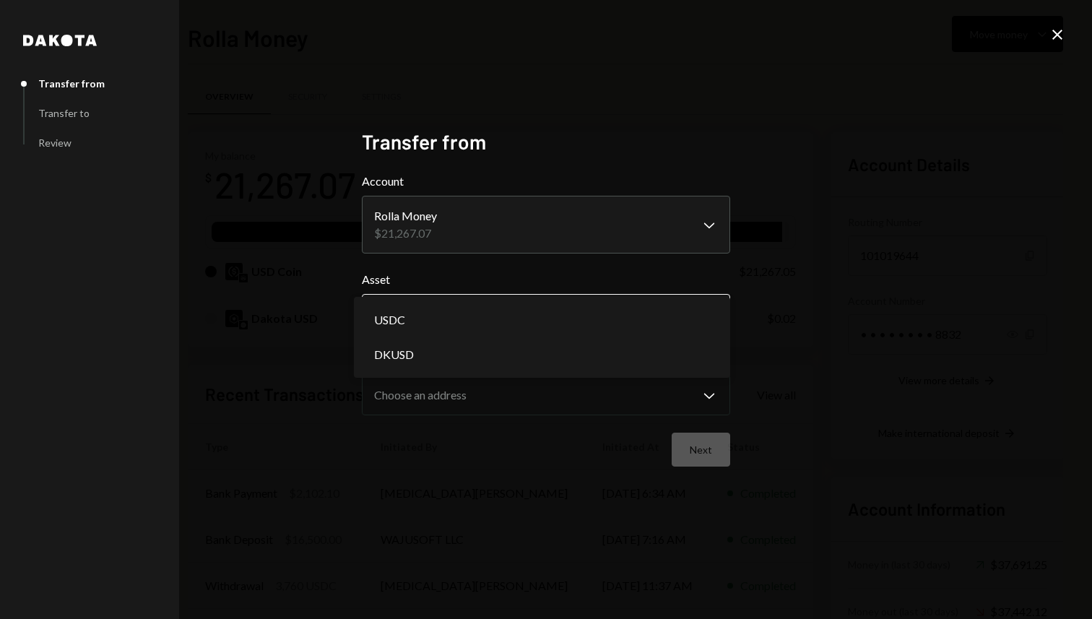
click at [467, 316] on body "W Wajusoft Service... Caret Down Home Home Inbox Inbox Activities Transactions …" at bounding box center [546, 309] width 1092 height 619
select select "****"
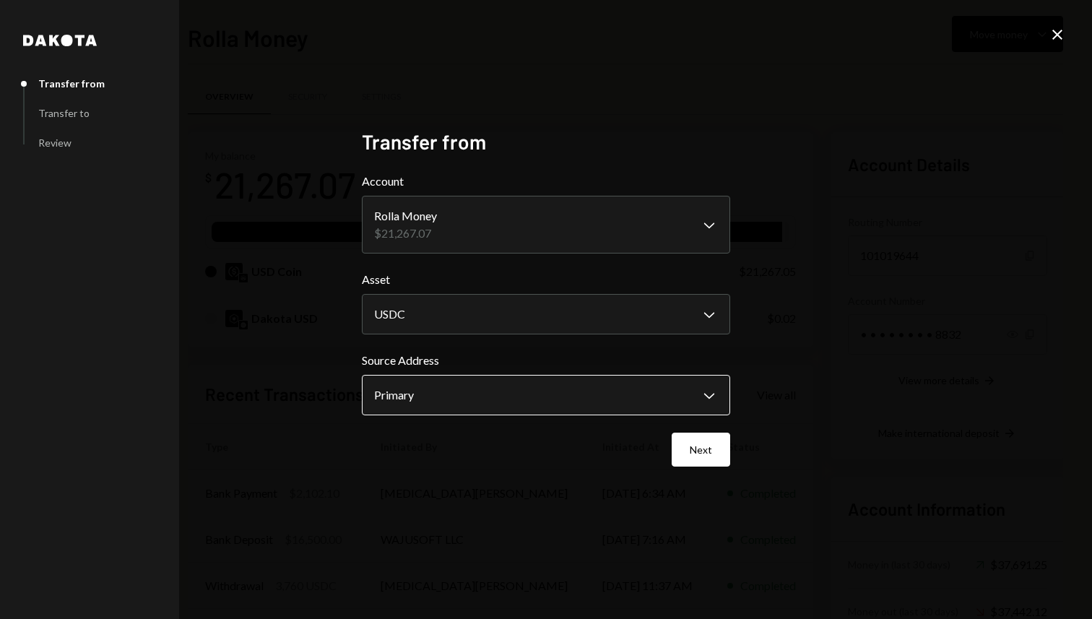
click at [463, 390] on body "W Wajusoft Service... Caret Down Home Home Inbox Inbox Activities Transactions …" at bounding box center [546, 309] width 1092 height 619
click at [709, 454] on button "Next" at bounding box center [701, 450] width 59 height 34
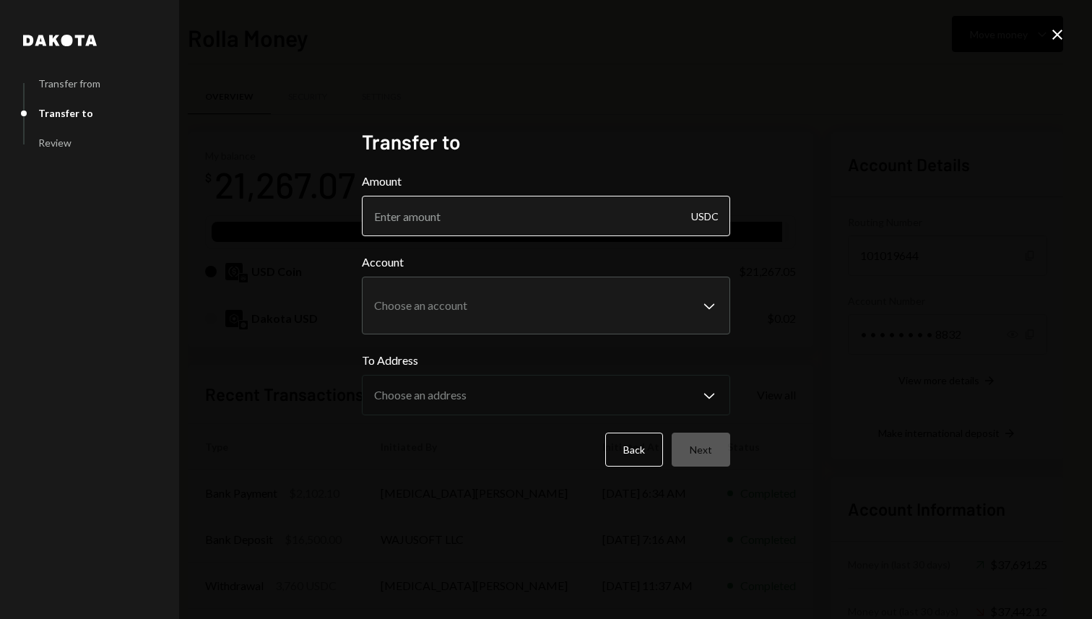
click at [517, 220] on input "Amount" at bounding box center [546, 216] width 368 height 40
paste input "2716"
type input "2716"
click at [545, 300] on body "W Wajusoft Service... Caret Down Home Home Inbox Inbox Activities Transactions …" at bounding box center [546, 309] width 1092 height 619
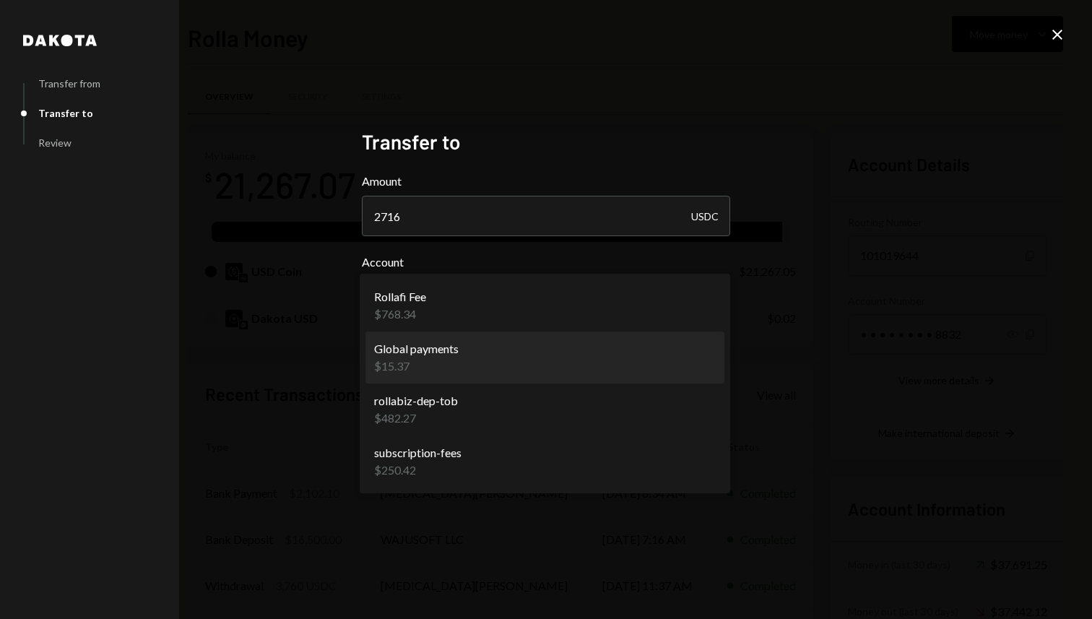
select select "**********"
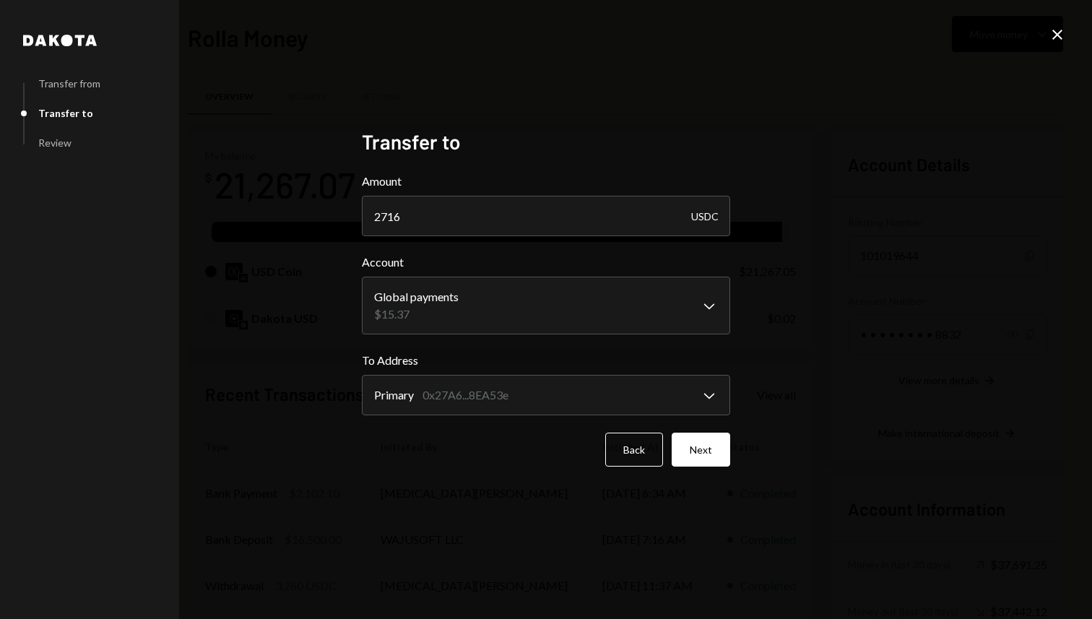
click at [841, 337] on div "**********" at bounding box center [546, 309] width 1092 height 619
click at [703, 454] on button "Next" at bounding box center [701, 450] width 59 height 34
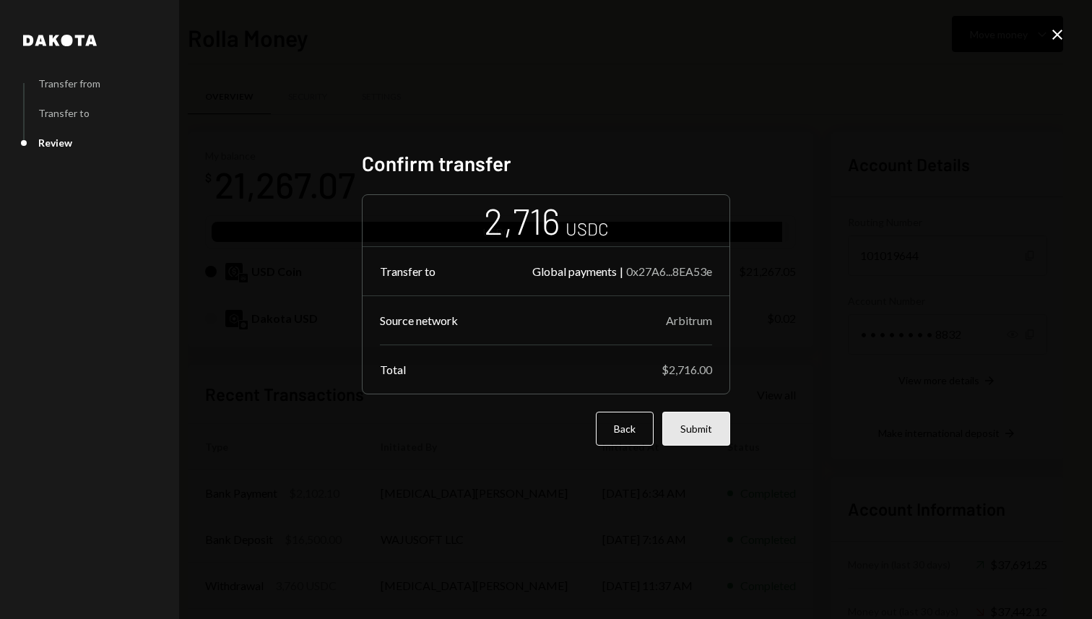
click at [691, 426] on button "Submit" at bounding box center [696, 429] width 68 height 34
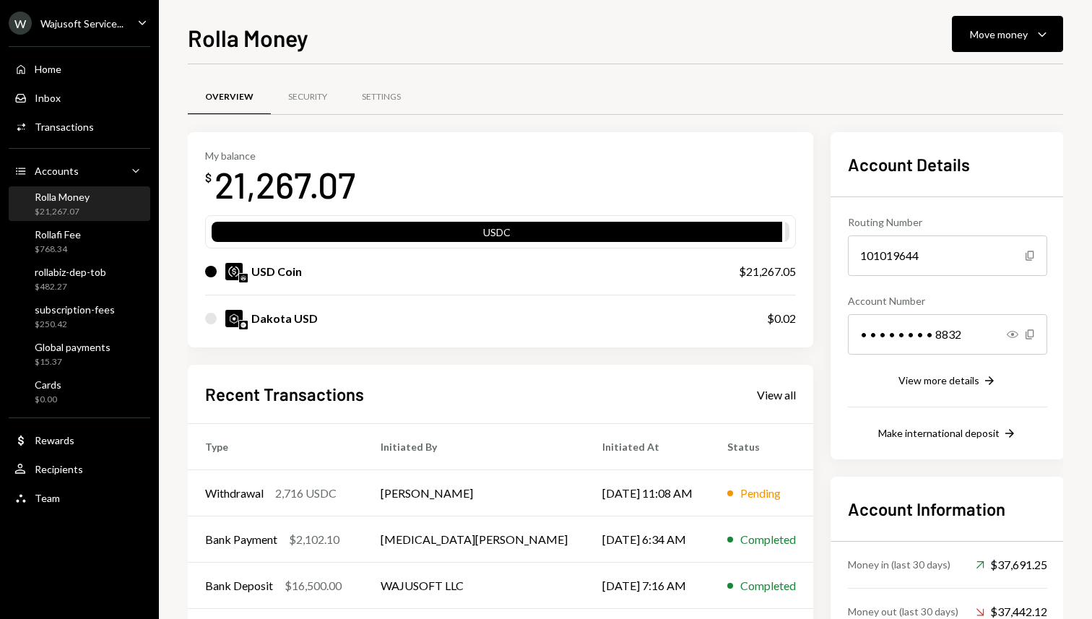
click at [749, 92] on div "Overview Security Settings" at bounding box center [626, 97] width 876 height 37
